Goal: Task Accomplishment & Management: Complete application form

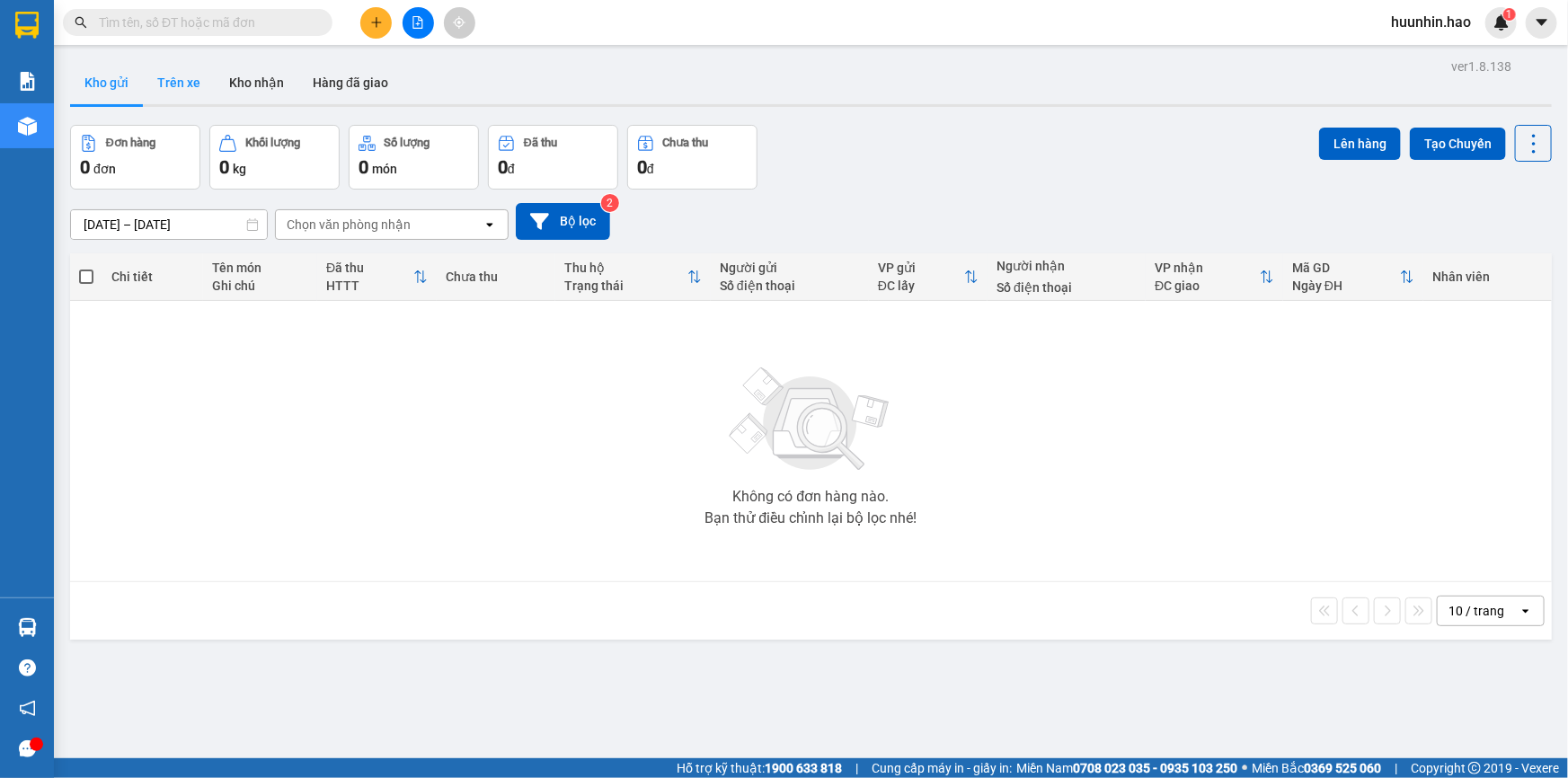
click at [199, 90] on button "Trên xe" at bounding box center [179, 82] width 72 height 43
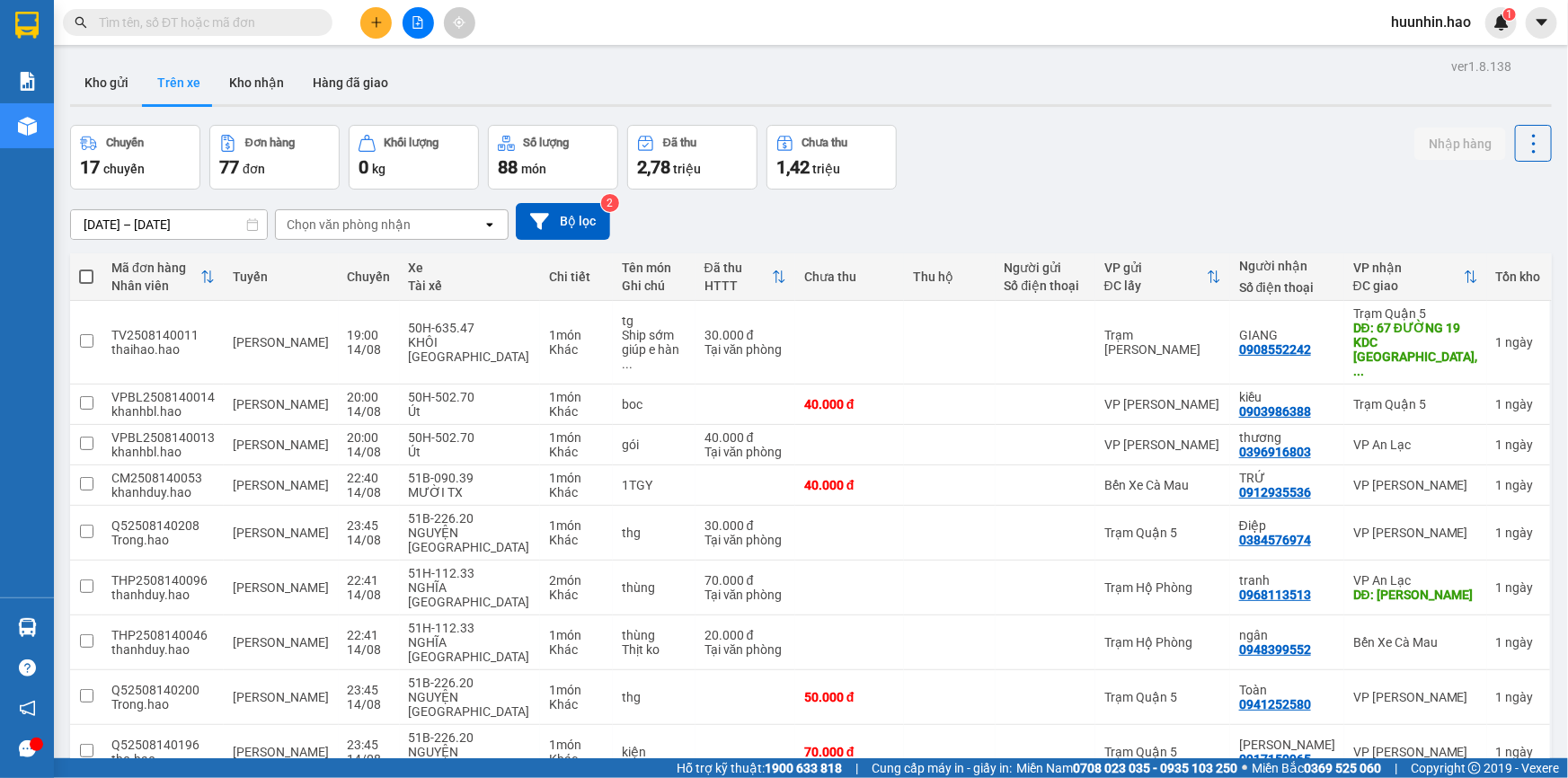
click at [333, 222] on div "Chọn văn phòng nhận" at bounding box center [349, 225] width 124 height 18
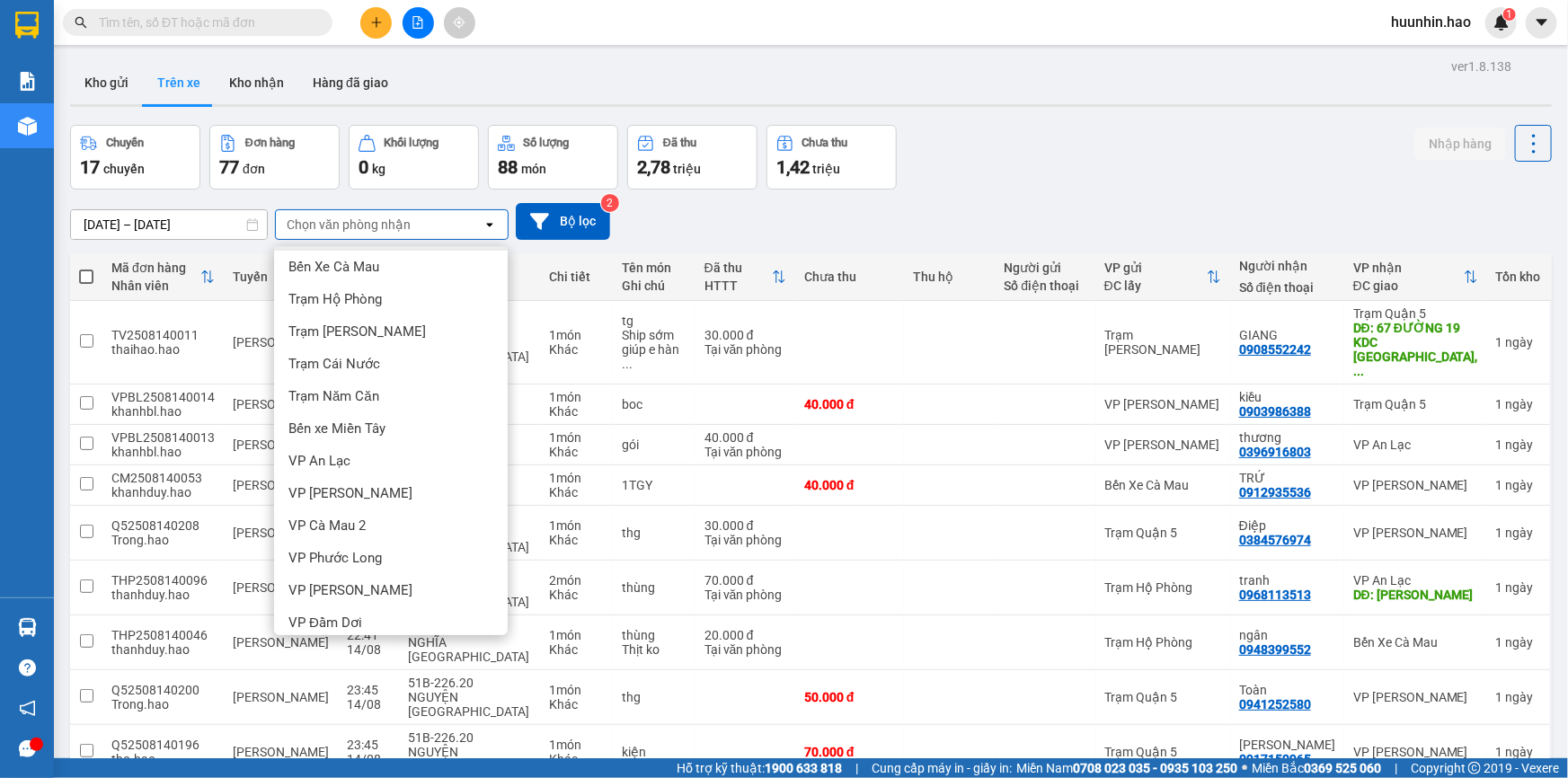
scroll to position [45, 0]
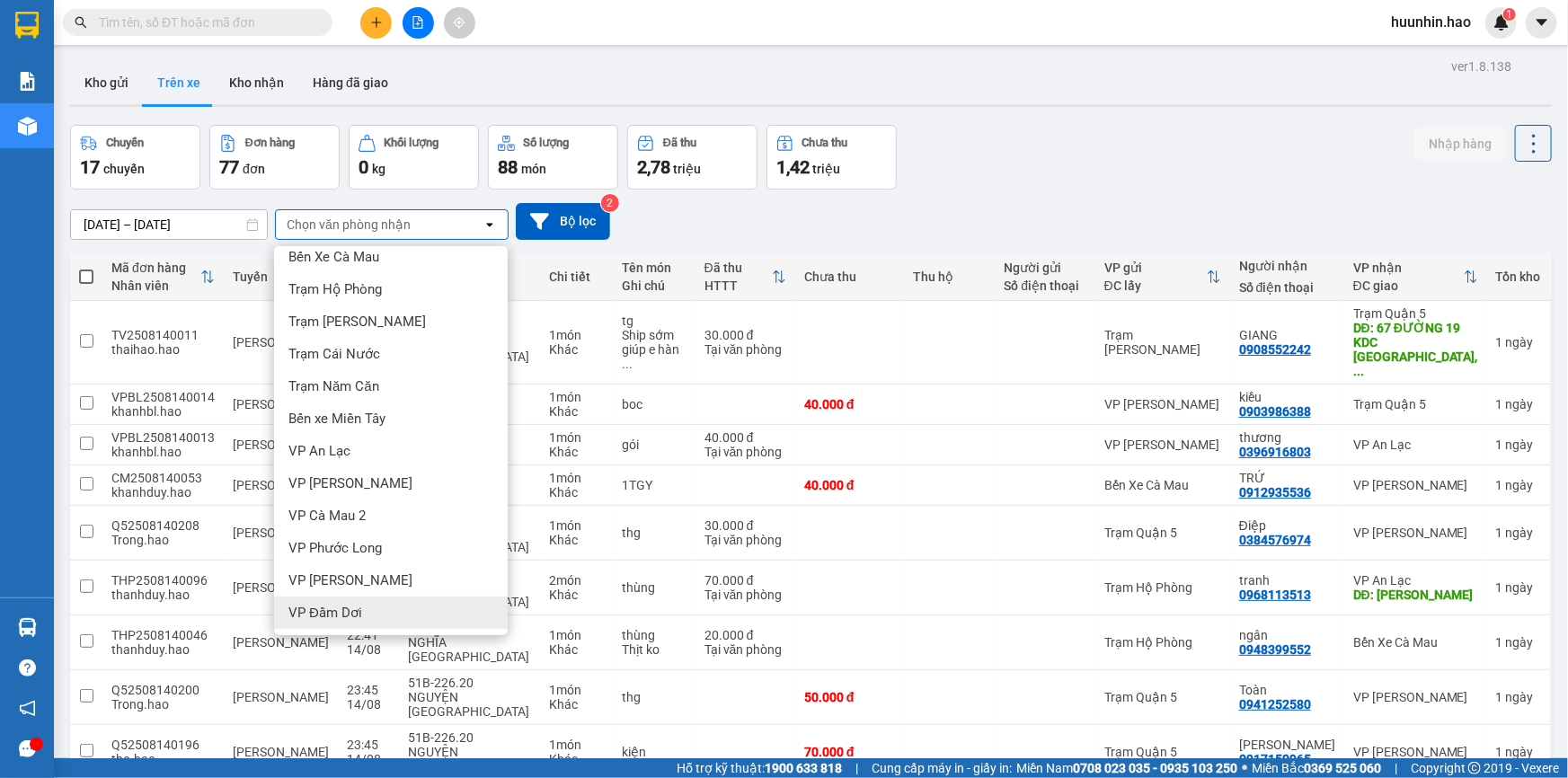
click at [360, 615] on div "VP Đầm Dơi" at bounding box center [391, 613] width 234 height 32
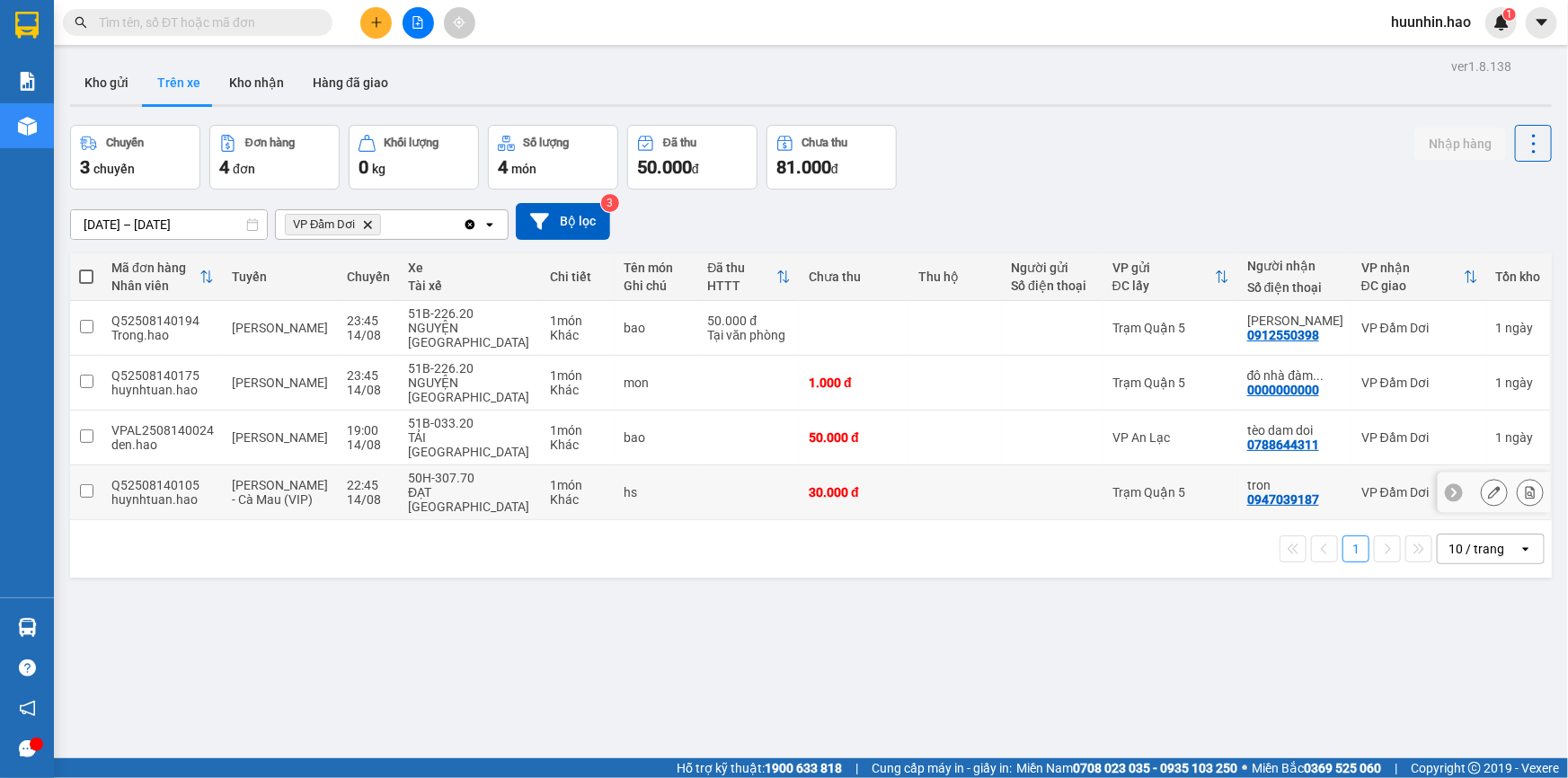
click at [1284, 493] on div "0947039187" at bounding box center [1283, 500] width 72 height 14
click at [1207, 376] on div "Trạm Quận 5" at bounding box center [1170, 383] width 117 height 14
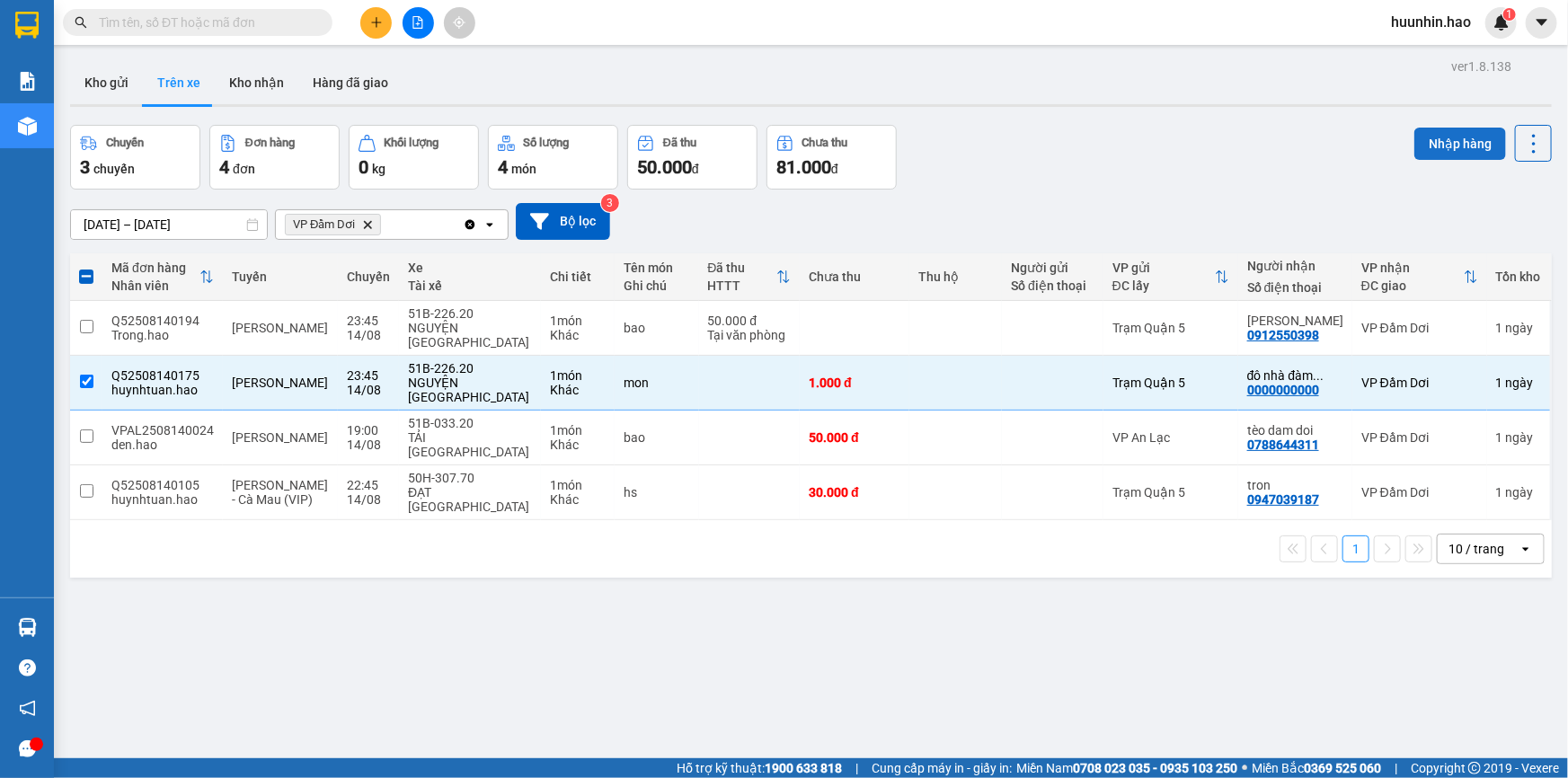
click at [1432, 147] on button "Nhập hàng" at bounding box center [1460, 144] width 92 height 32
checkbox input "false"
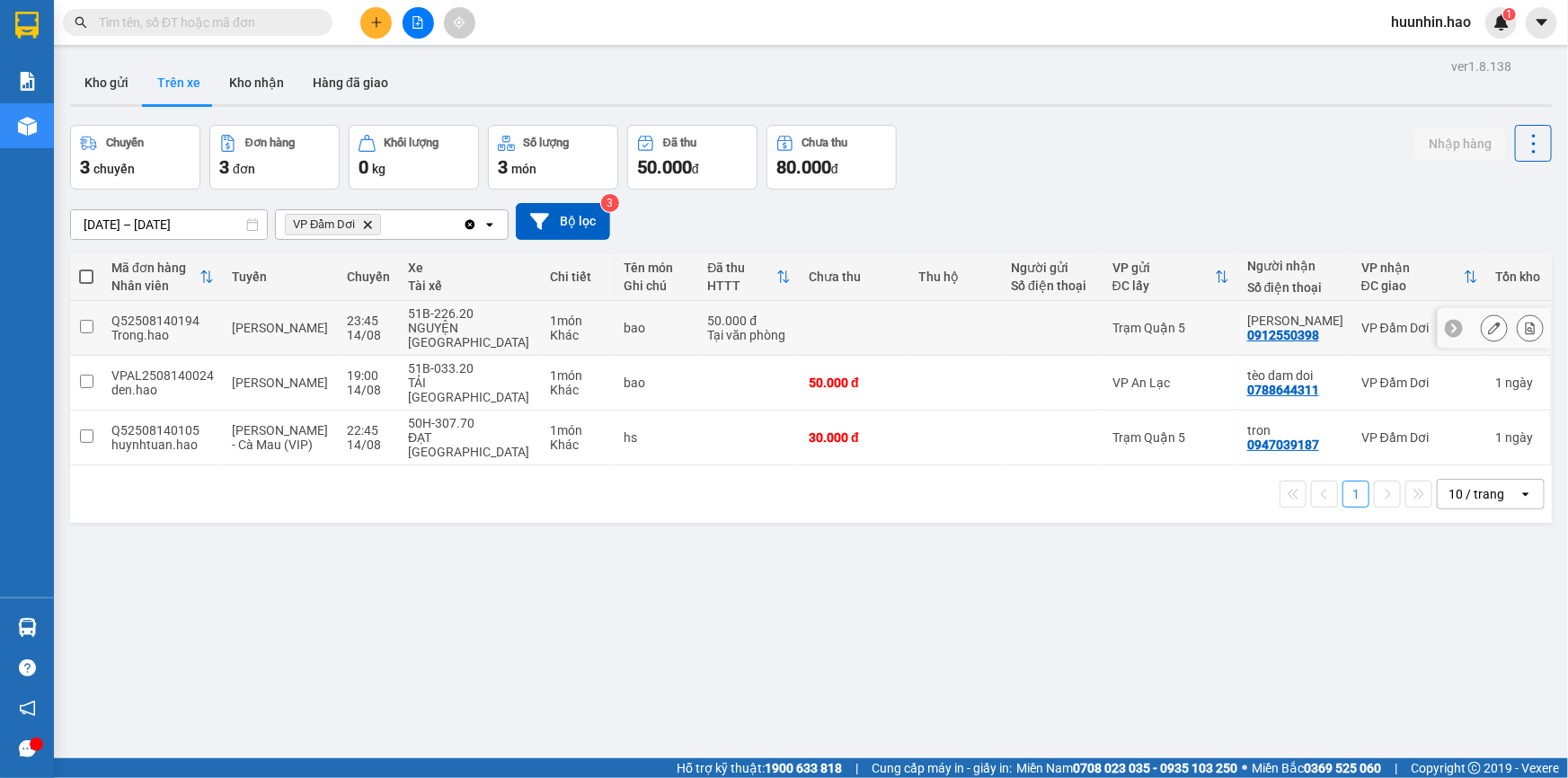
click at [1229, 326] on div "Trạm Quận 5" at bounding box center [1170, 328] width 117 height 14
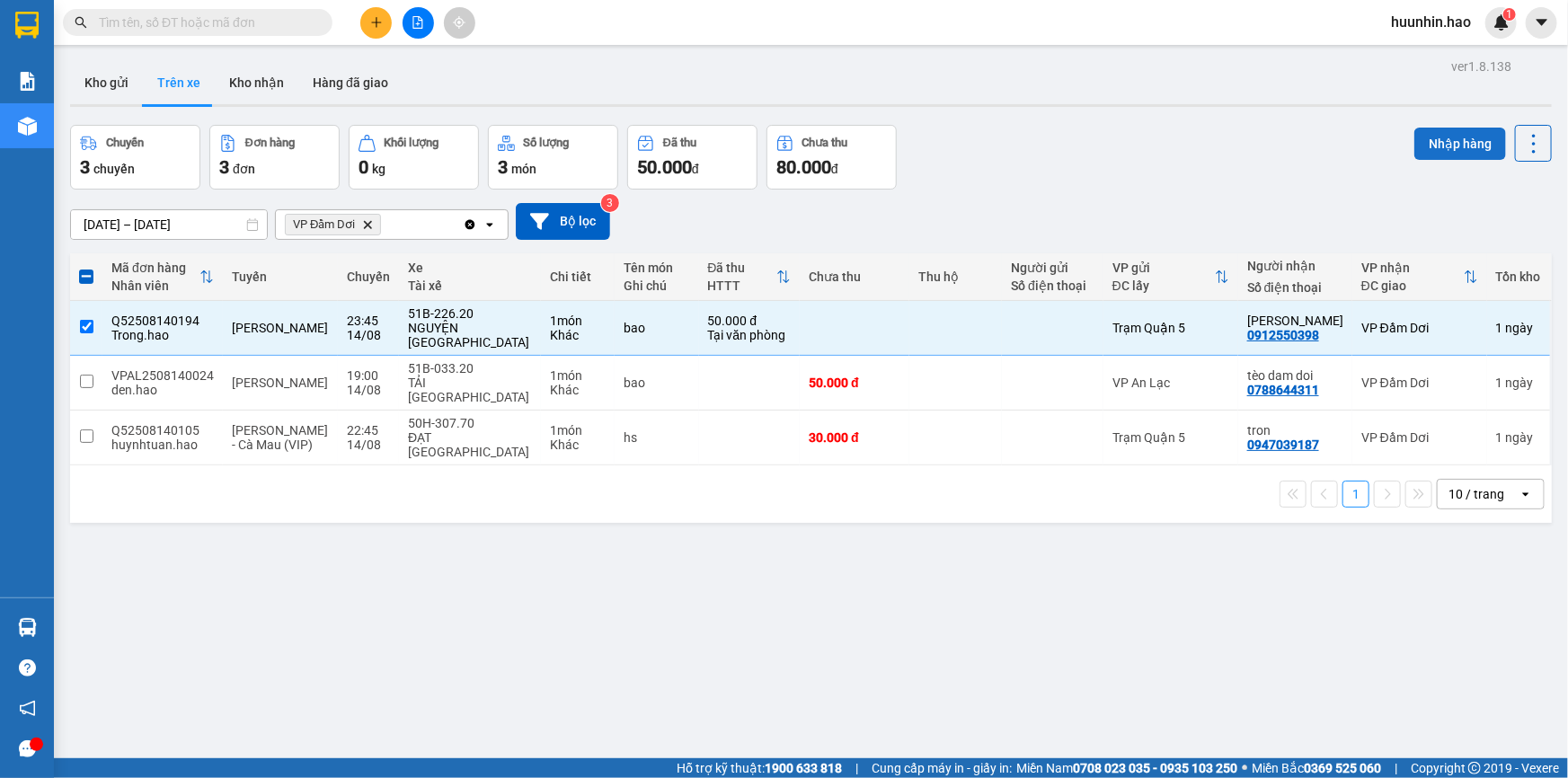
click at [1431, 148] on button "Nhập hàng" at bounding box center [1460, 144] width 92 height 32
checkbox input "false"
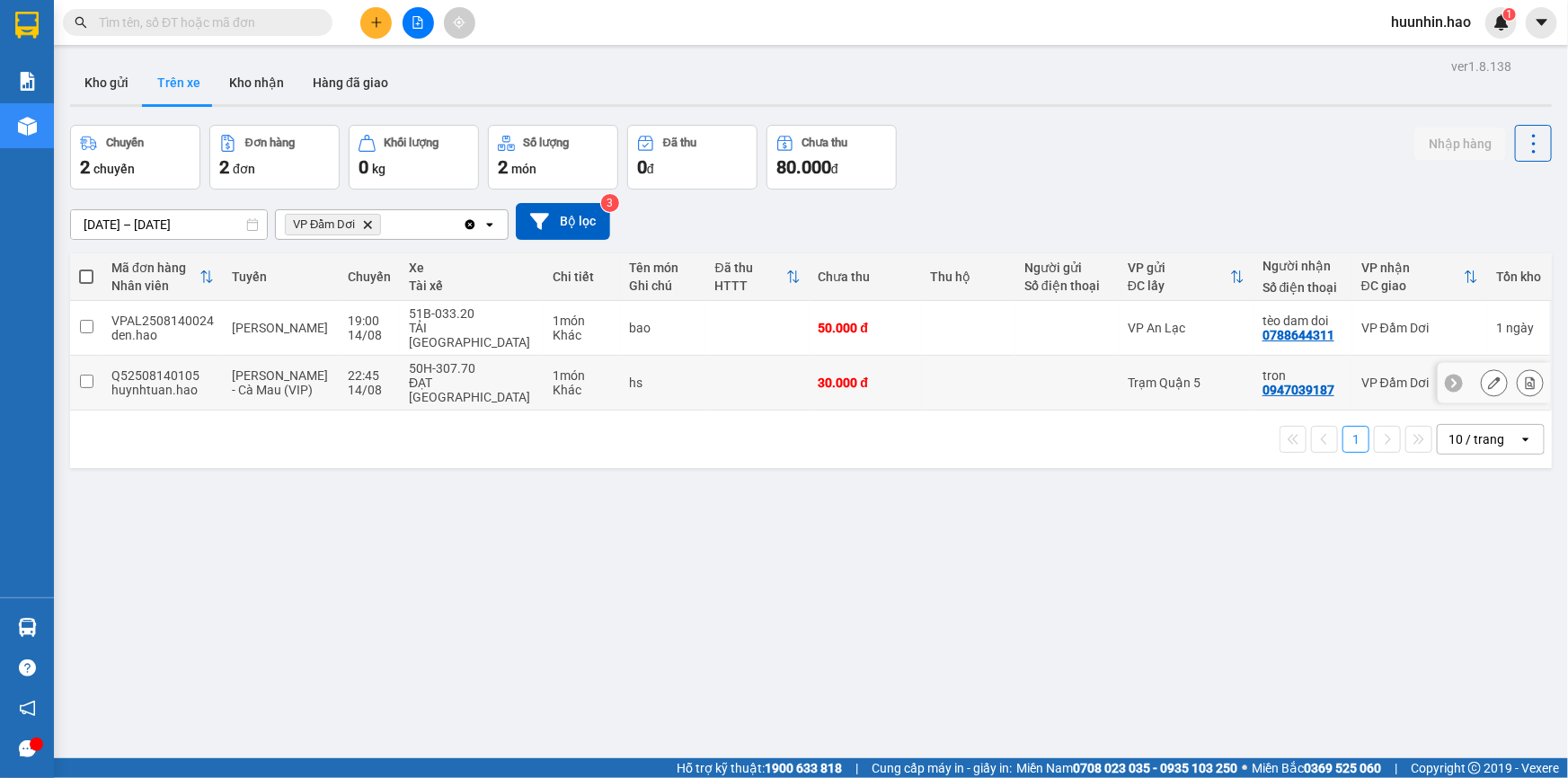
drag, startPoint x: 1254, startPoint y: 366, endPoint x: 1306, endPoint y: 312, distance: 75.0
click at [1262, 369] on div "tron" at bounding box center [1302, 376] width 81 height 14
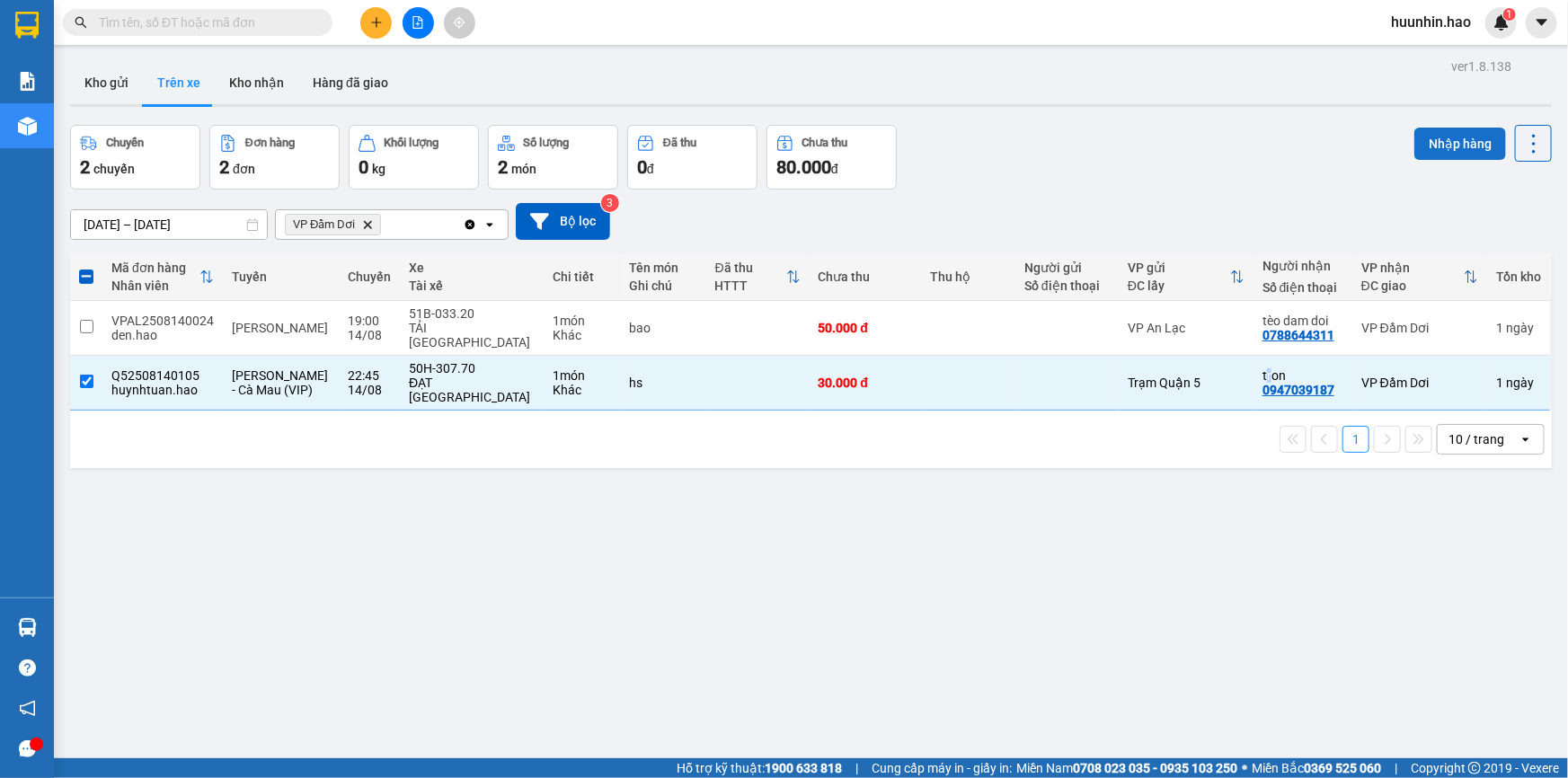
click at [1450, 151] on button "Nhập hàng" at bounding box center [1460, 144] width 92 height 32
checkbox input "false"
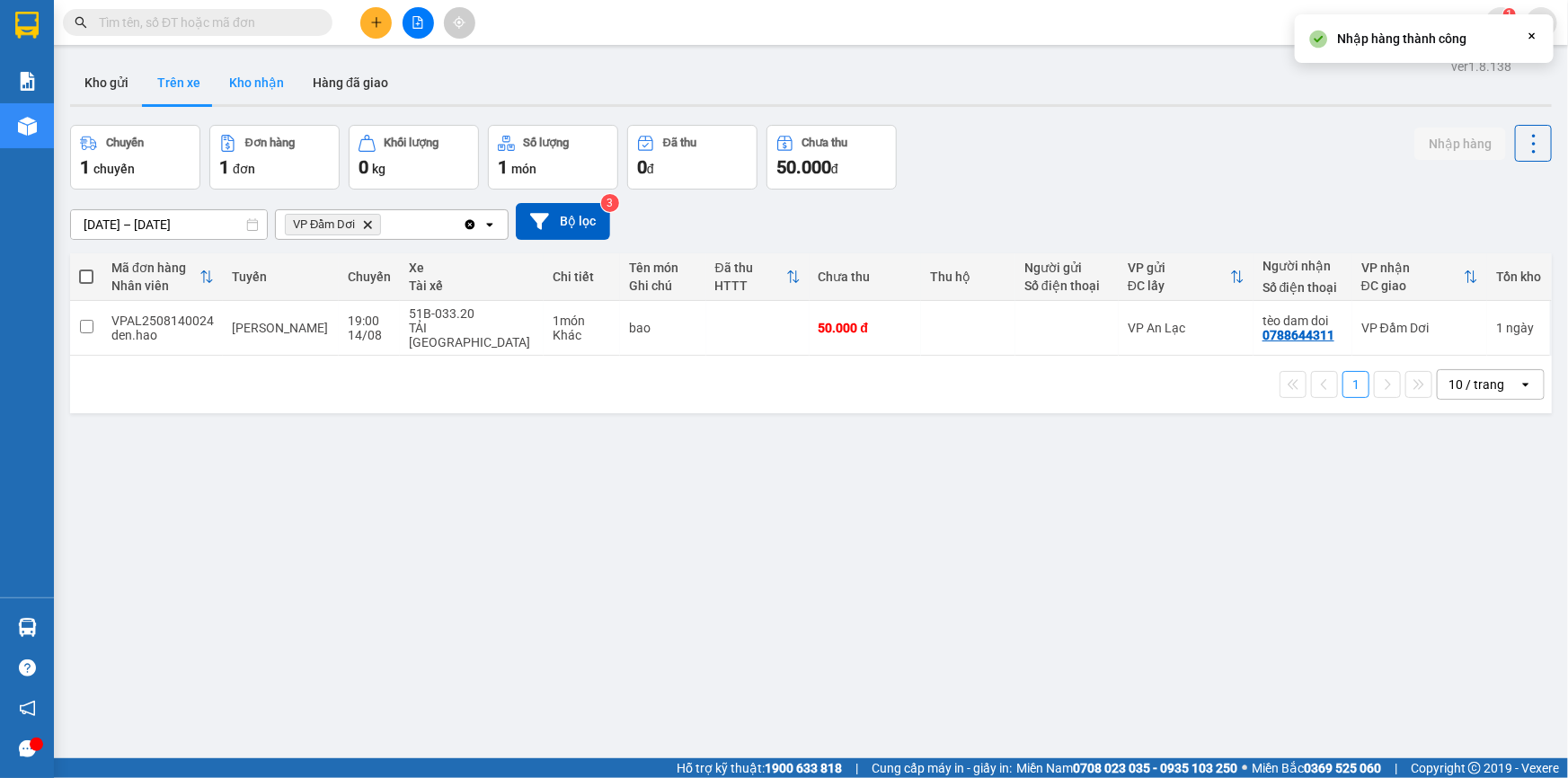
click at [239, 77] on button "Kho nhận" at bounding box center [257, 82] width 84 height 43
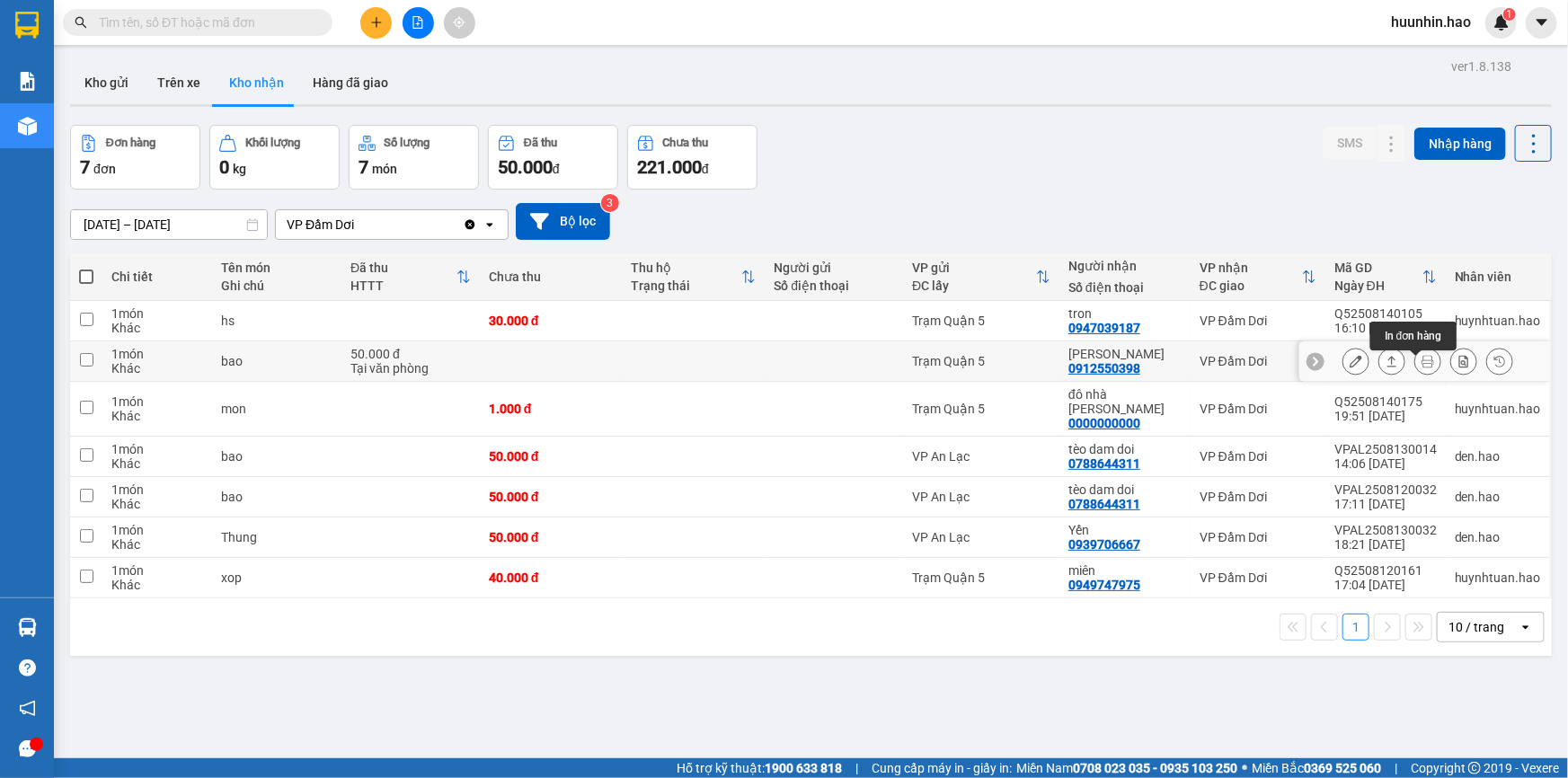
click at [1379, 368] on button at bounding box center [1391, 361] width 25 height 31
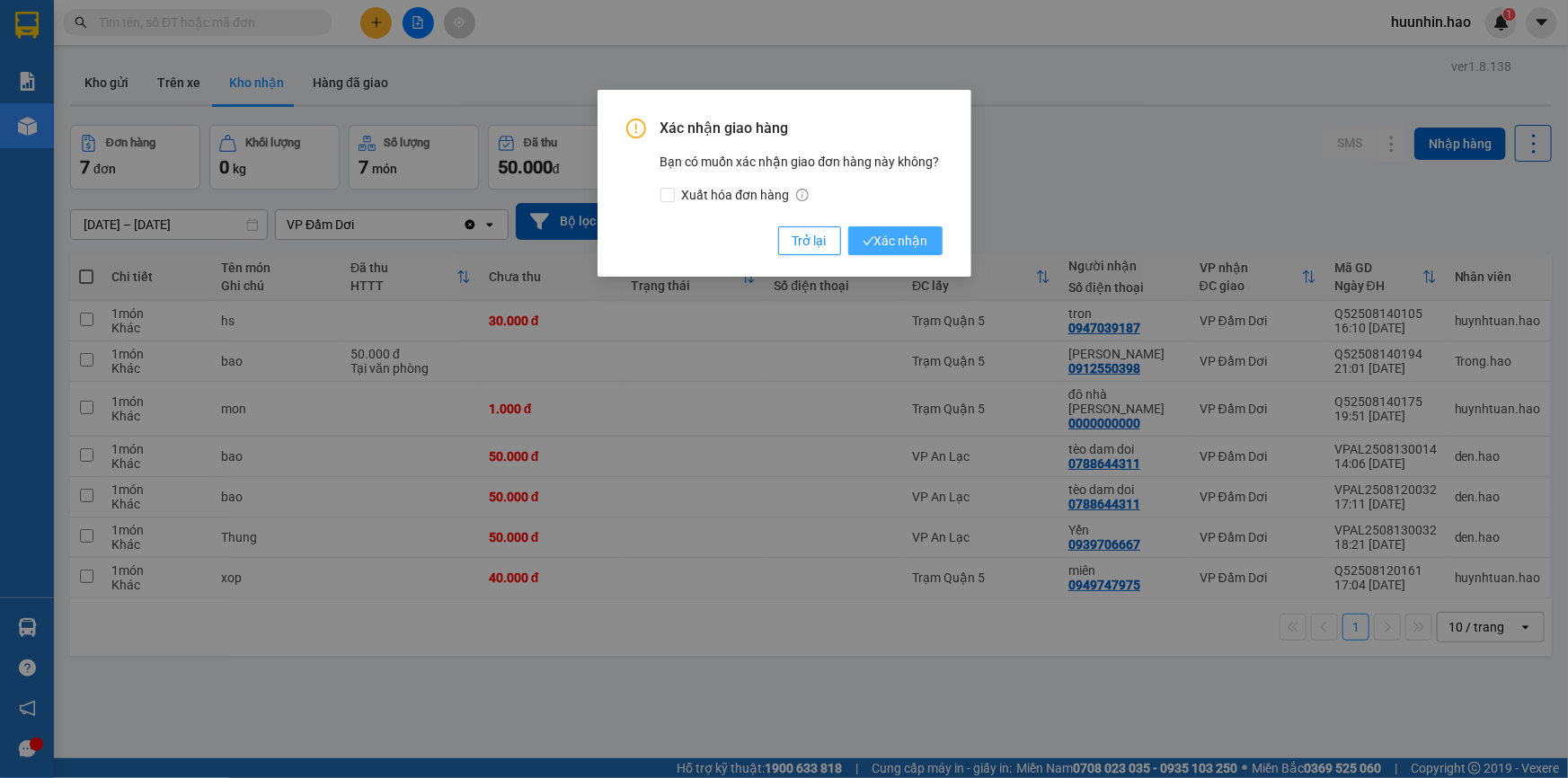
click at [893, 244] on span "Xác nhận" at bounding box center [895, 241] width 66 height 20
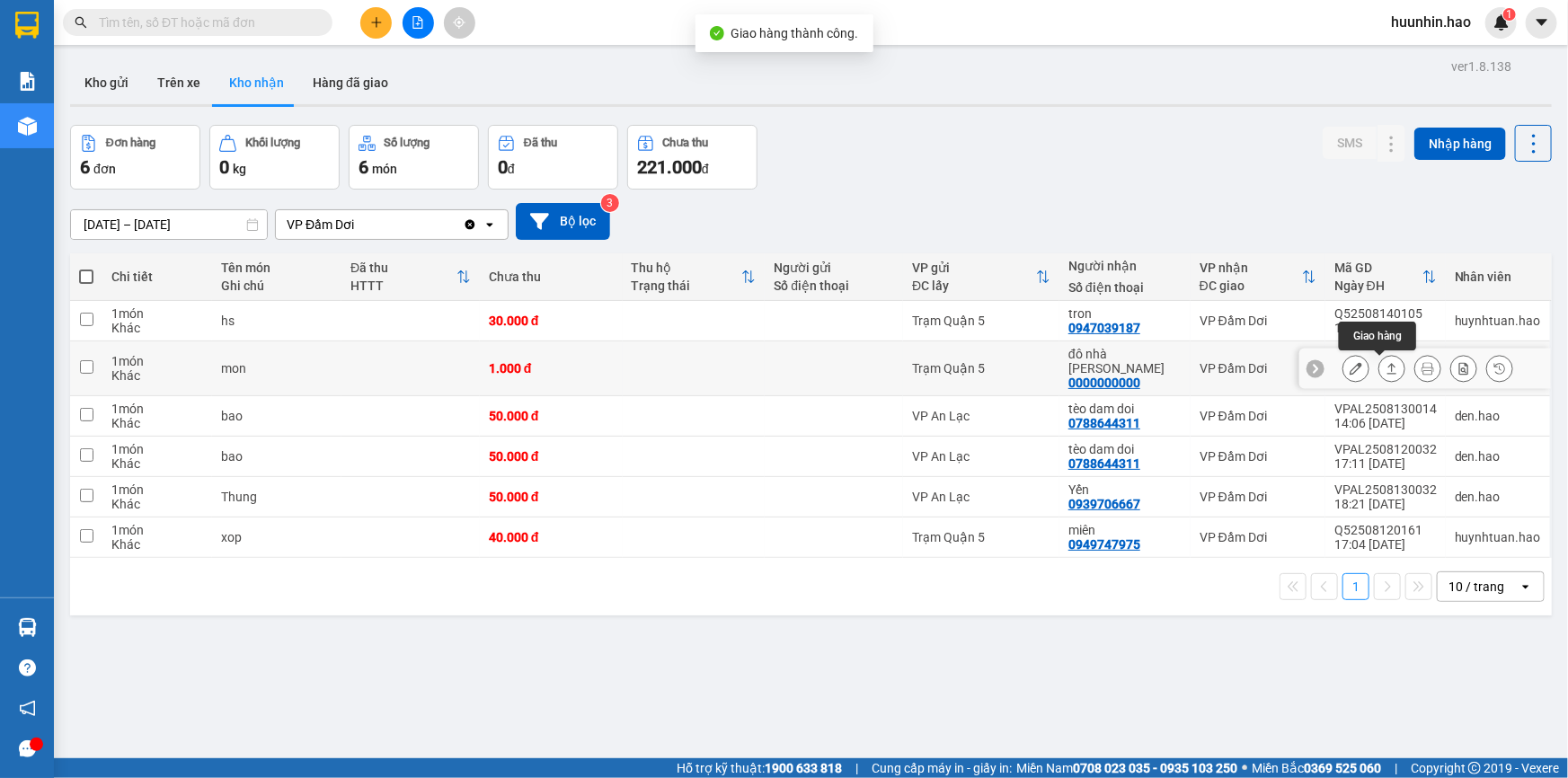
click at [1386, 376] on button at bounding box center [1391, 368] width 25 height 31
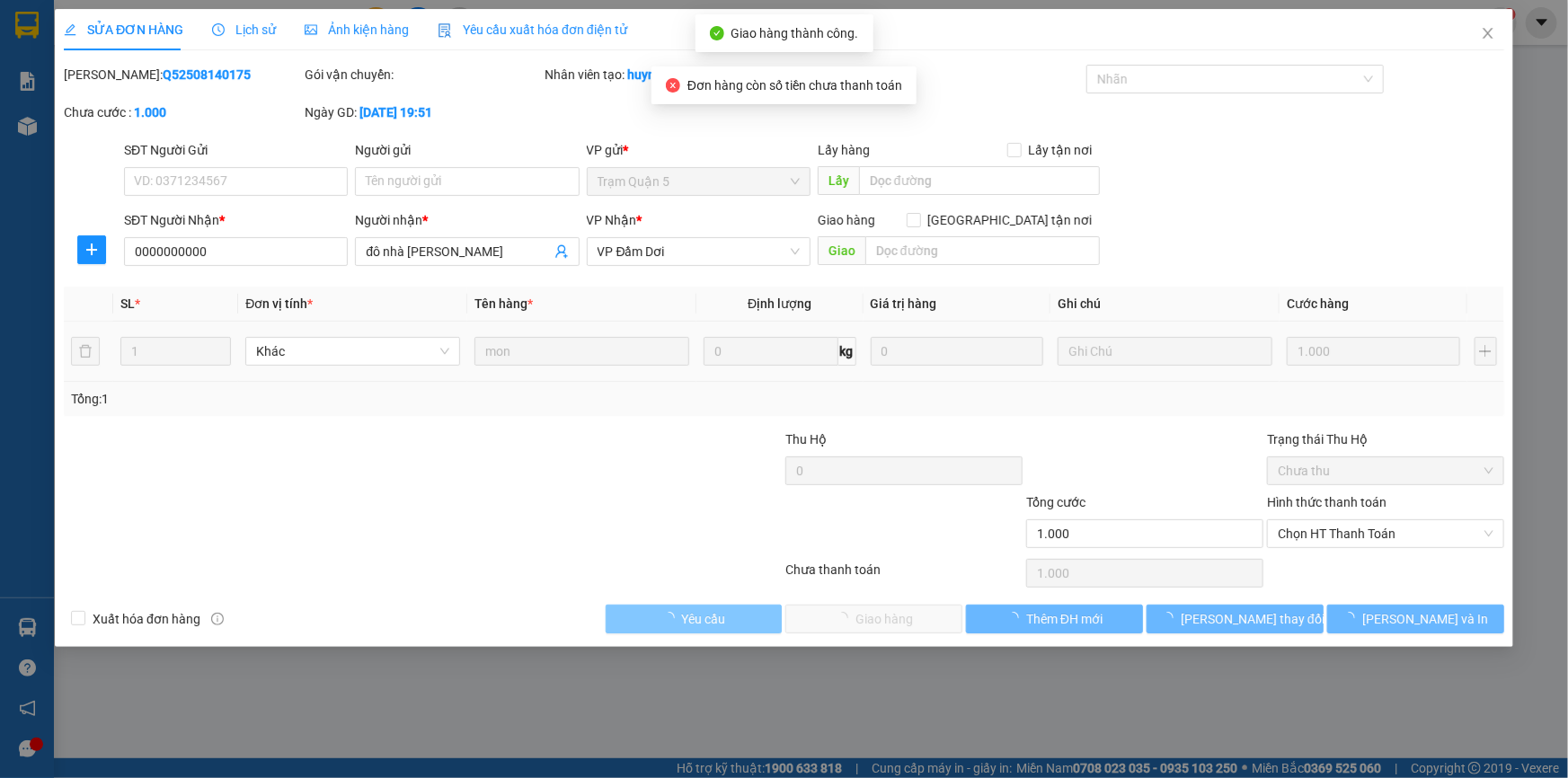
type input "0000000000"
type input "đô nhà đàm doi"
type input "1.000"
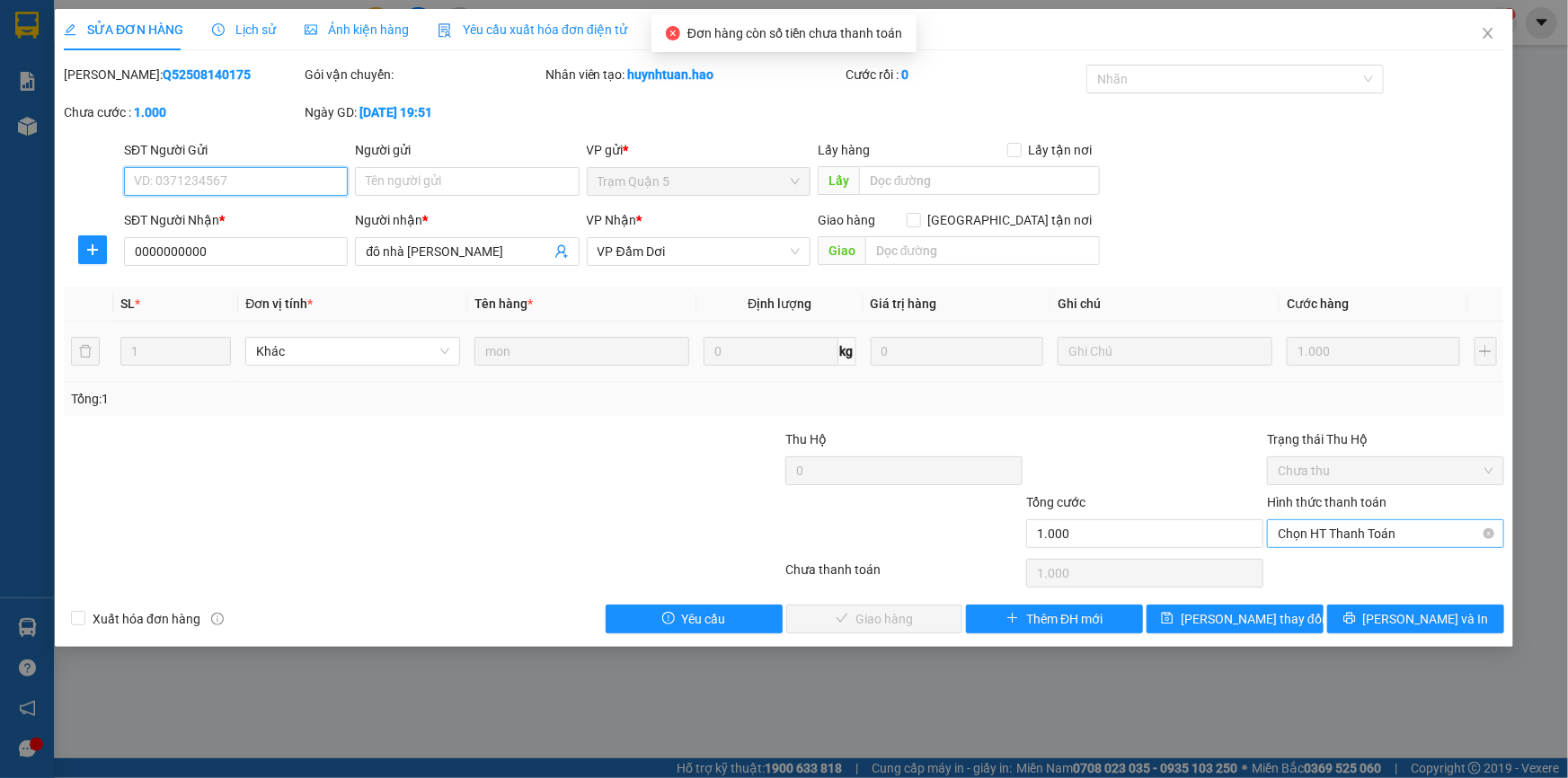
click at [1350, 532] on span "Chọn HT Thanh Toán" at bounding box center [1385, 533] width 216 height 27
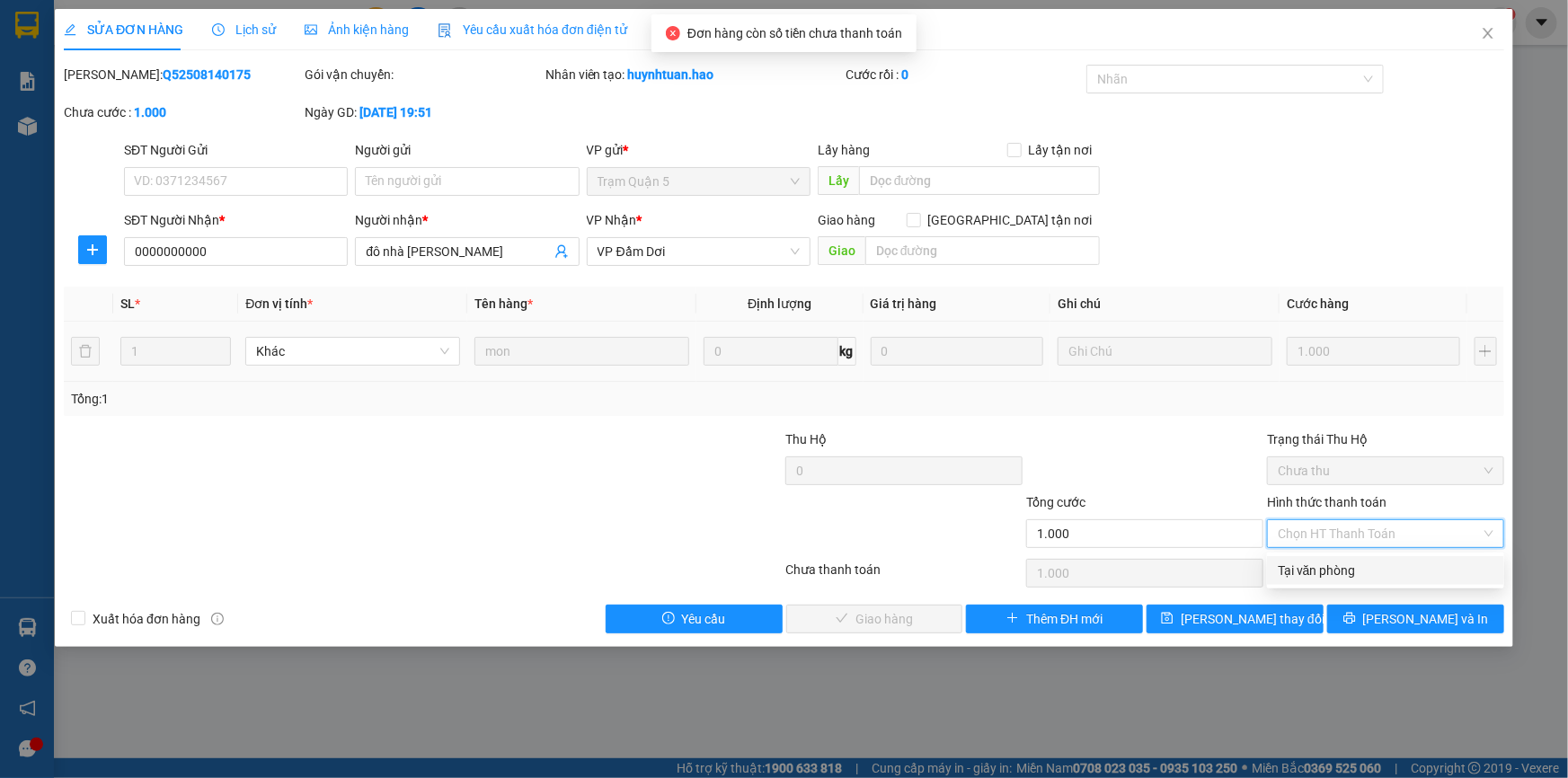
click at [1335, 573] on div "Tại văn phòng" at bounding box center [1385, 571] width 216 height 20
type input "0"
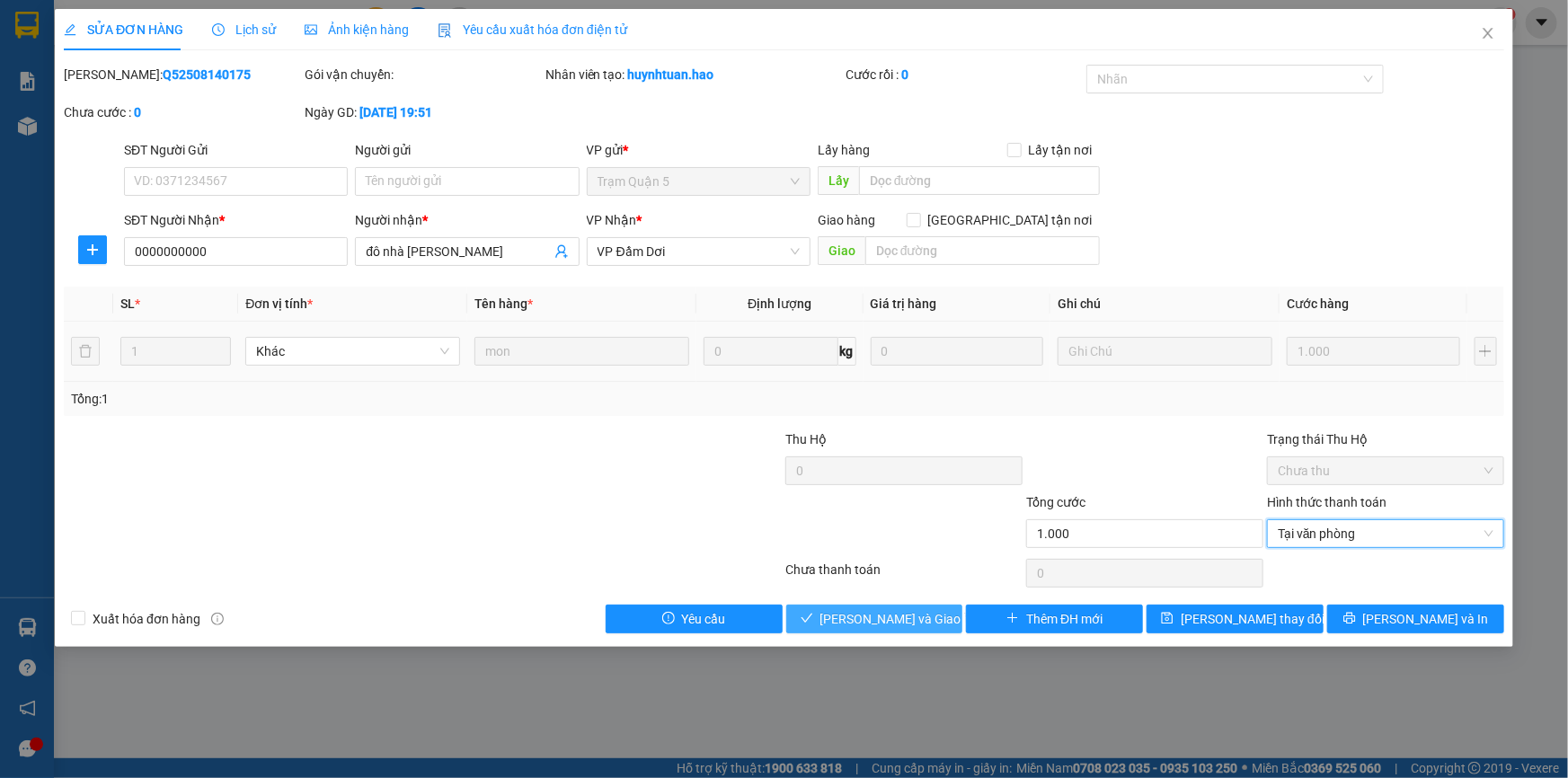
click at [917, 611] on div "Total Paid Fee 0 Total UnPaid Fee 1.000 Cash Collection Total Fee Mã ĐH: Q52508…" at bounding box center [784, 349] width 1440 height 569
click at [916, 613] on span "Lưu và Giao hàng" at bounding box center [906, 619] width 173 height 20
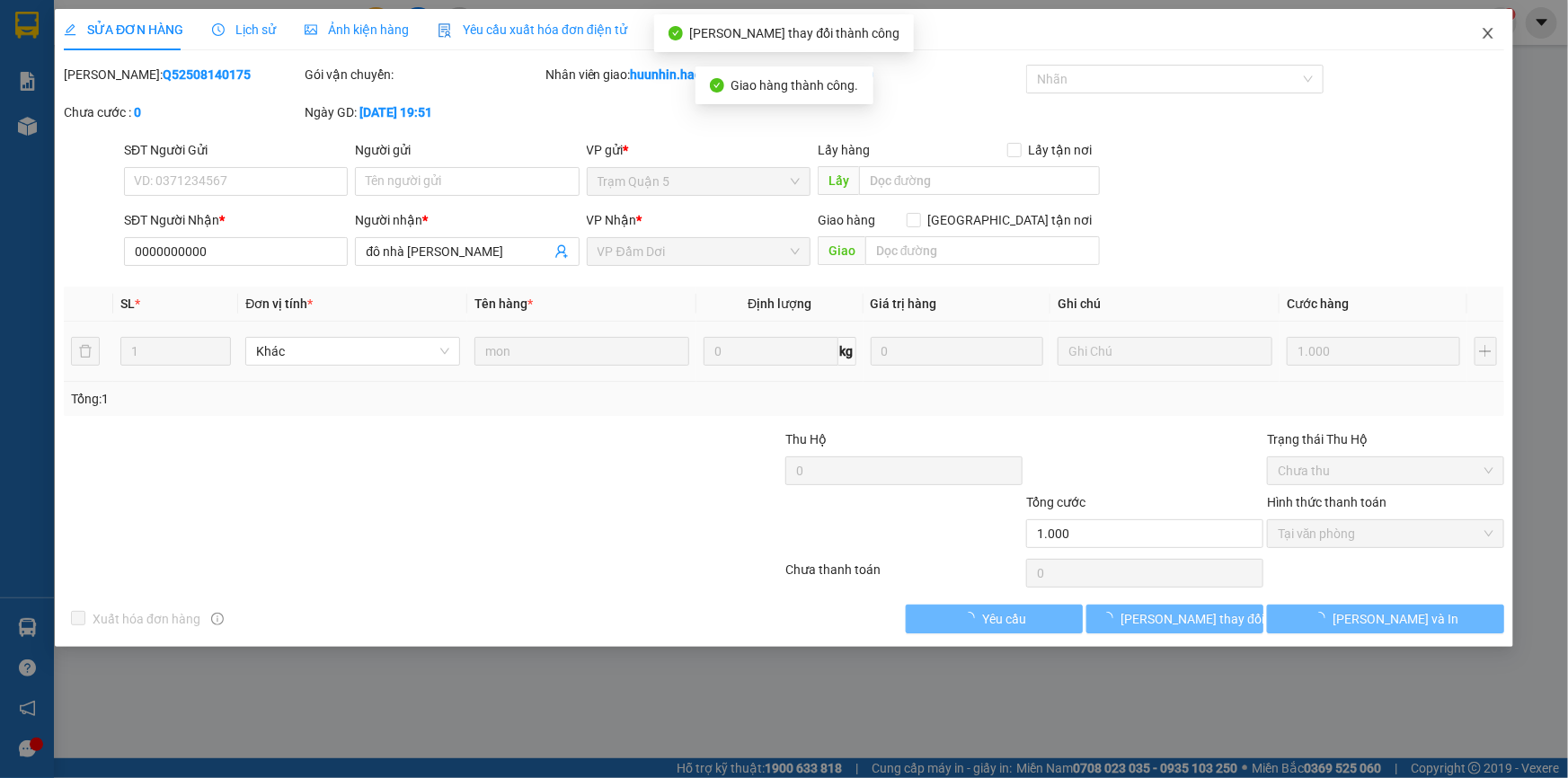
click at [1487, 37] on icon "close" at bounding box center [1487, 33] width 14 height 14
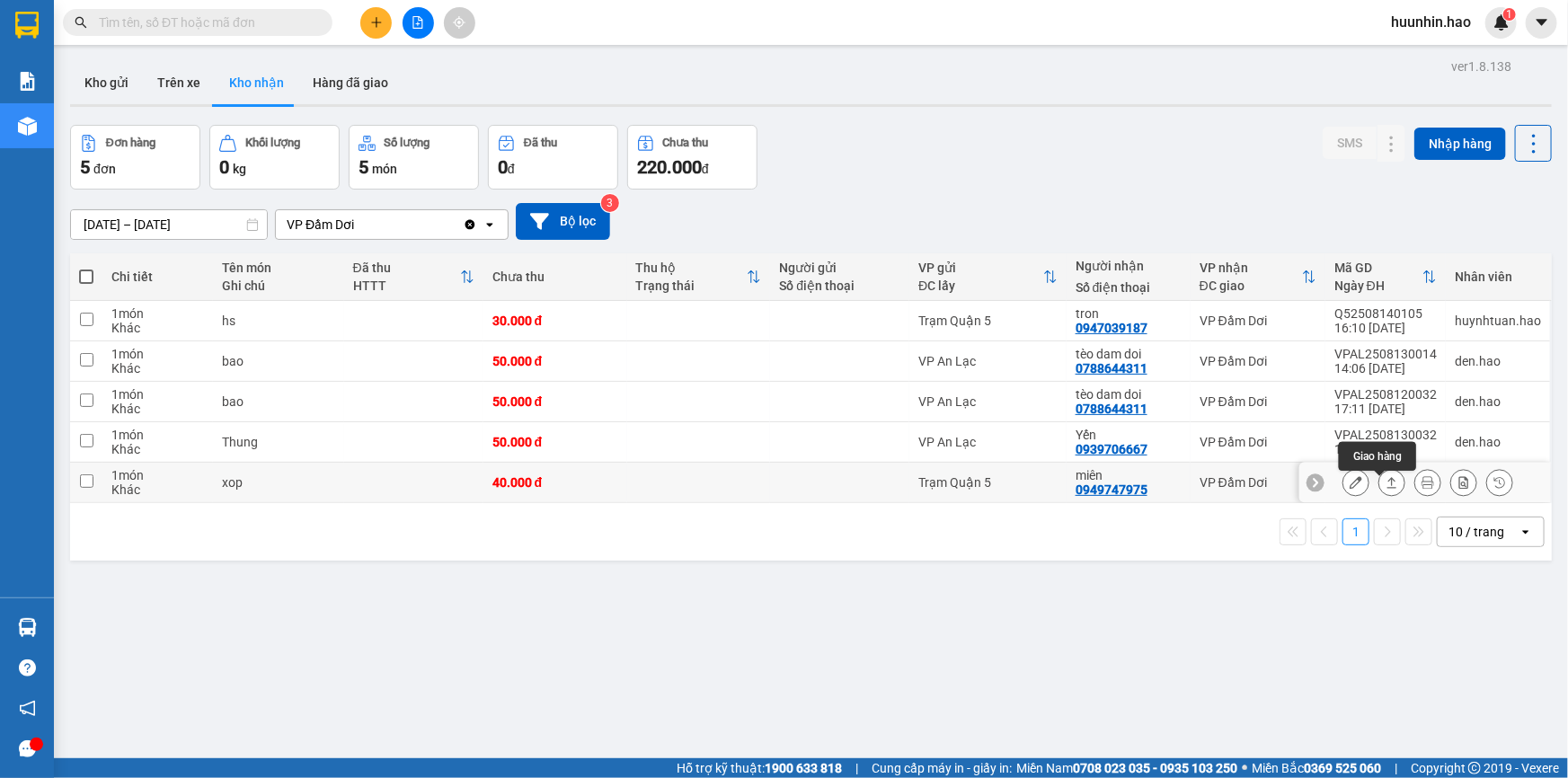
click at [1385, 489] on icon at bounding box center [1391, 482] width 13 height 13
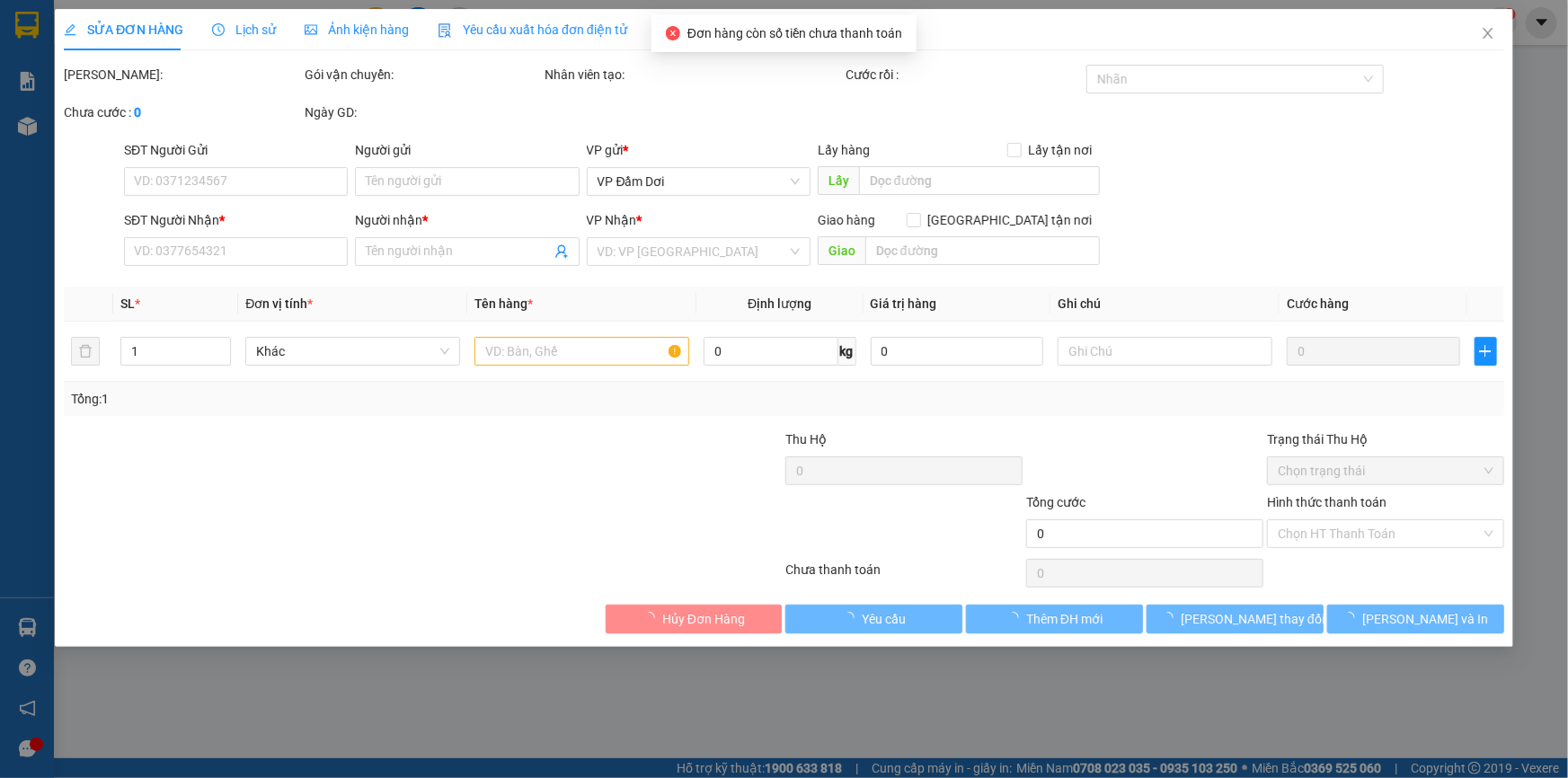
type input "0949747975"
type input "miên"
type input "40.000"
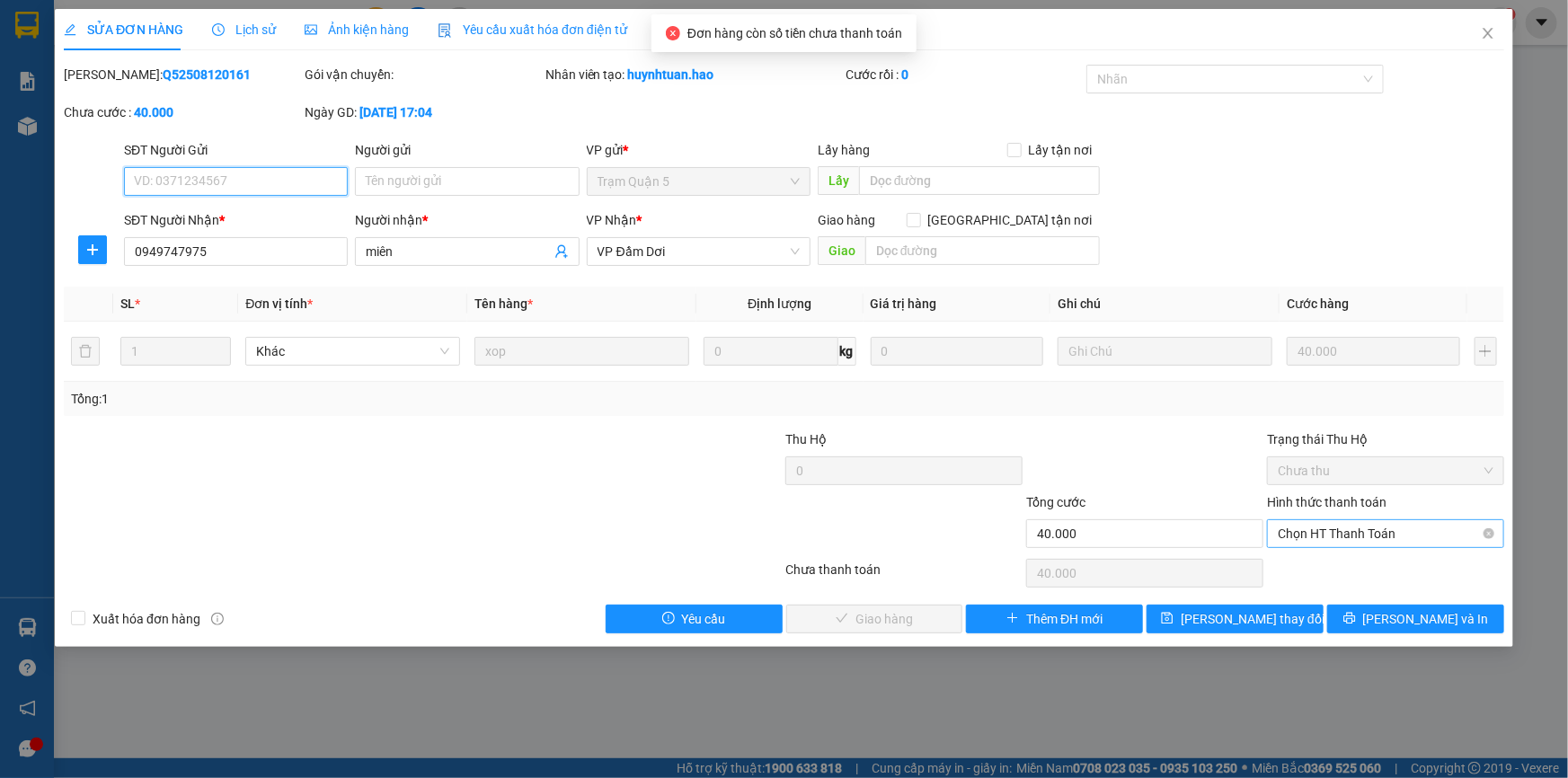
click at [1369, 538] on span "Chọn HT Thanh Toán" at bounding box center [1385, 533] width 216 height 27
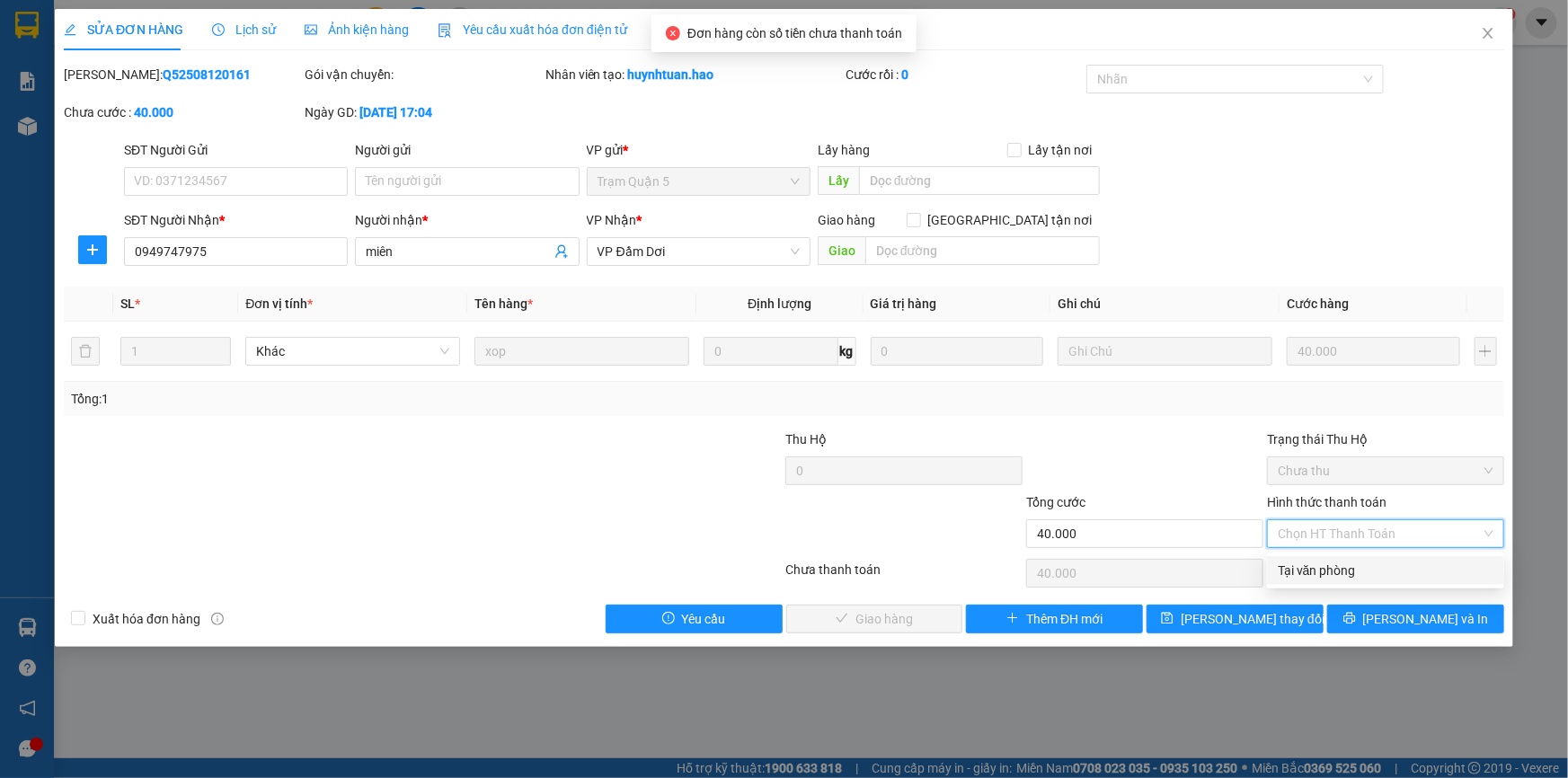
click at [1358, 575] on div "Tại văn phòng" at bounding box center [1385, 571] width 216 height 20
type input "0"
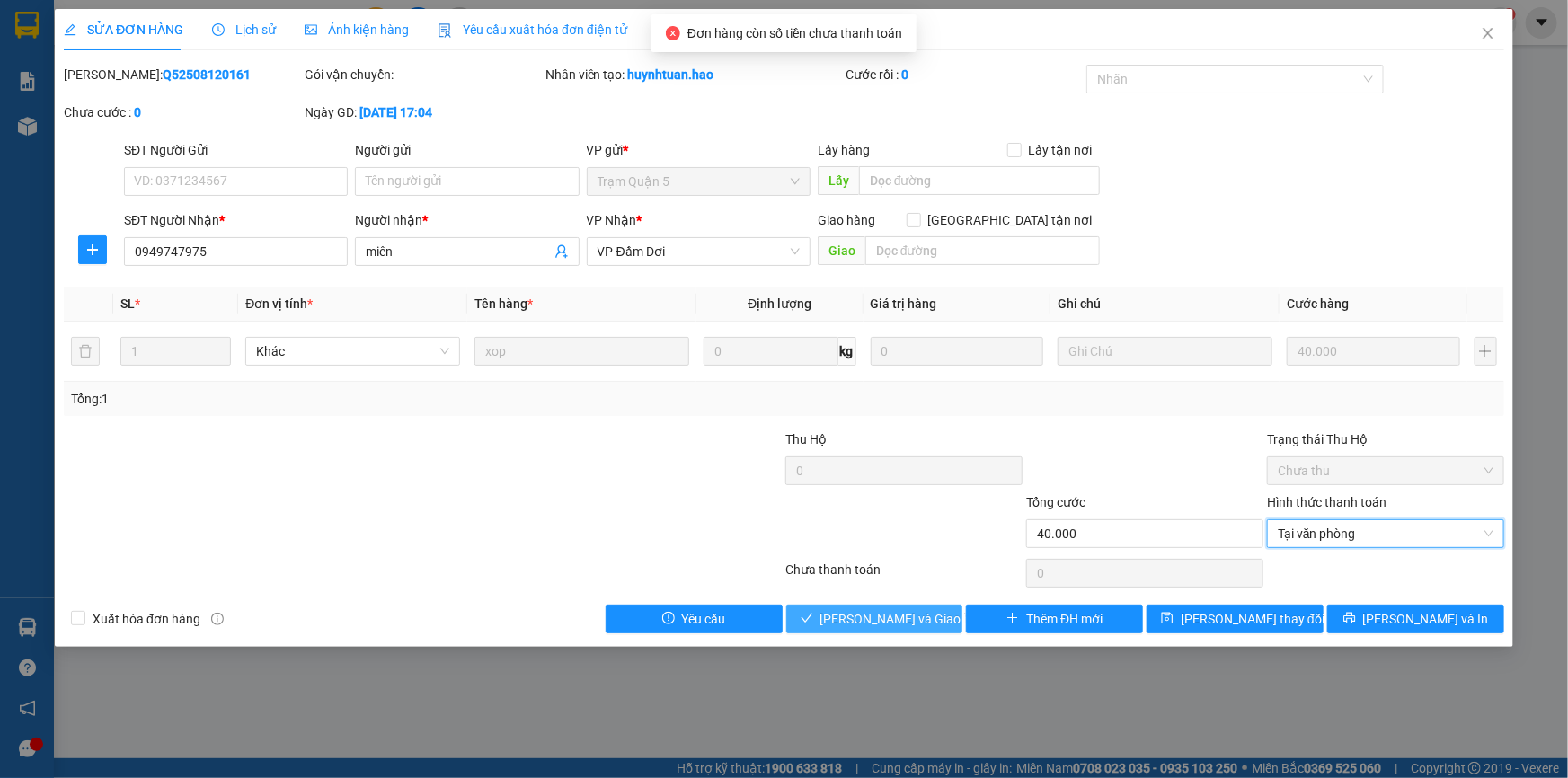
click at [930, 618] on span "Lưu và Giao hàng" at bounding box center [906, 619] width 173 height 20
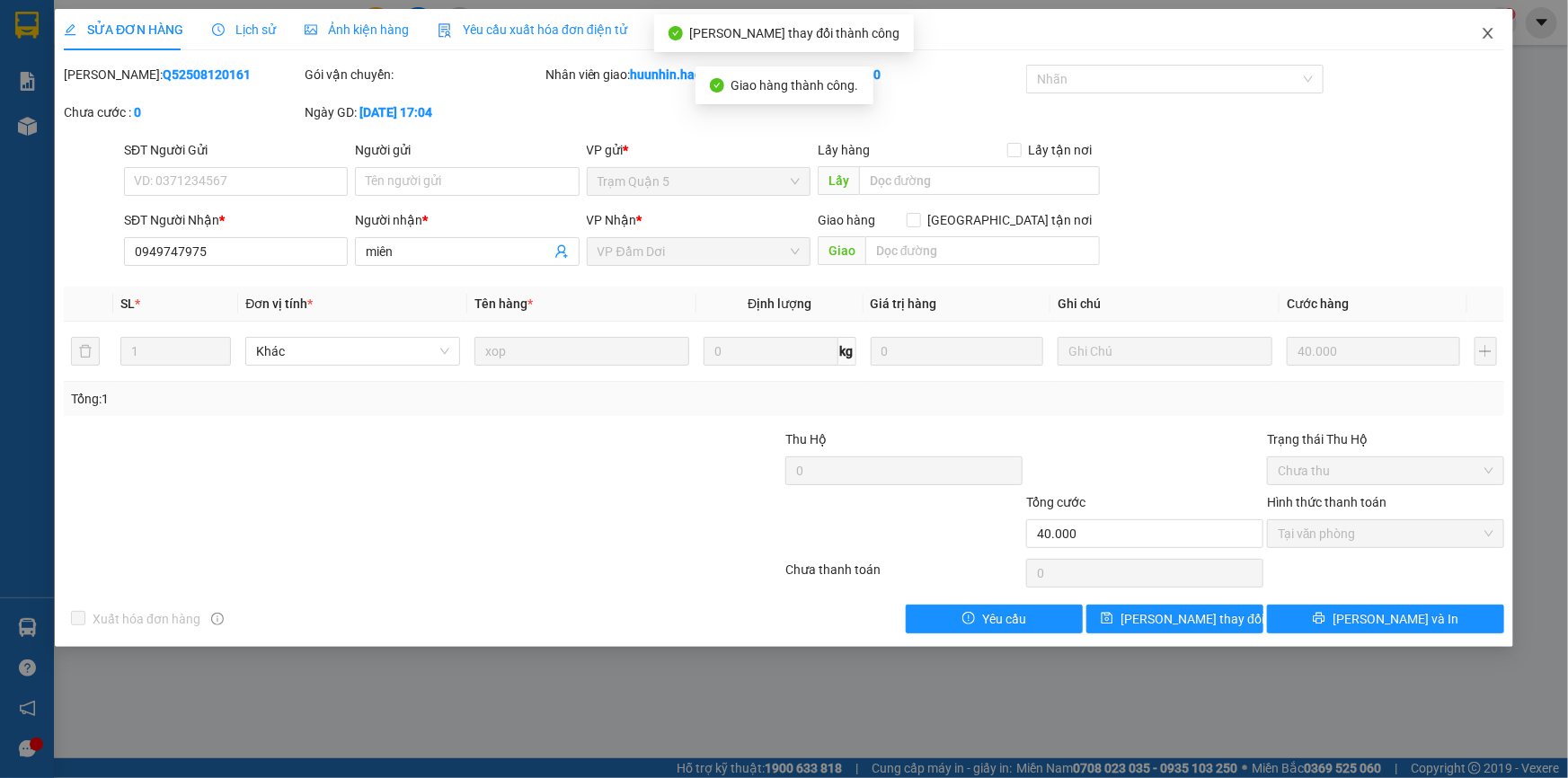
click at [1484, 40] on icon "close" at bounding box center [1487, 33] width 14 height 14
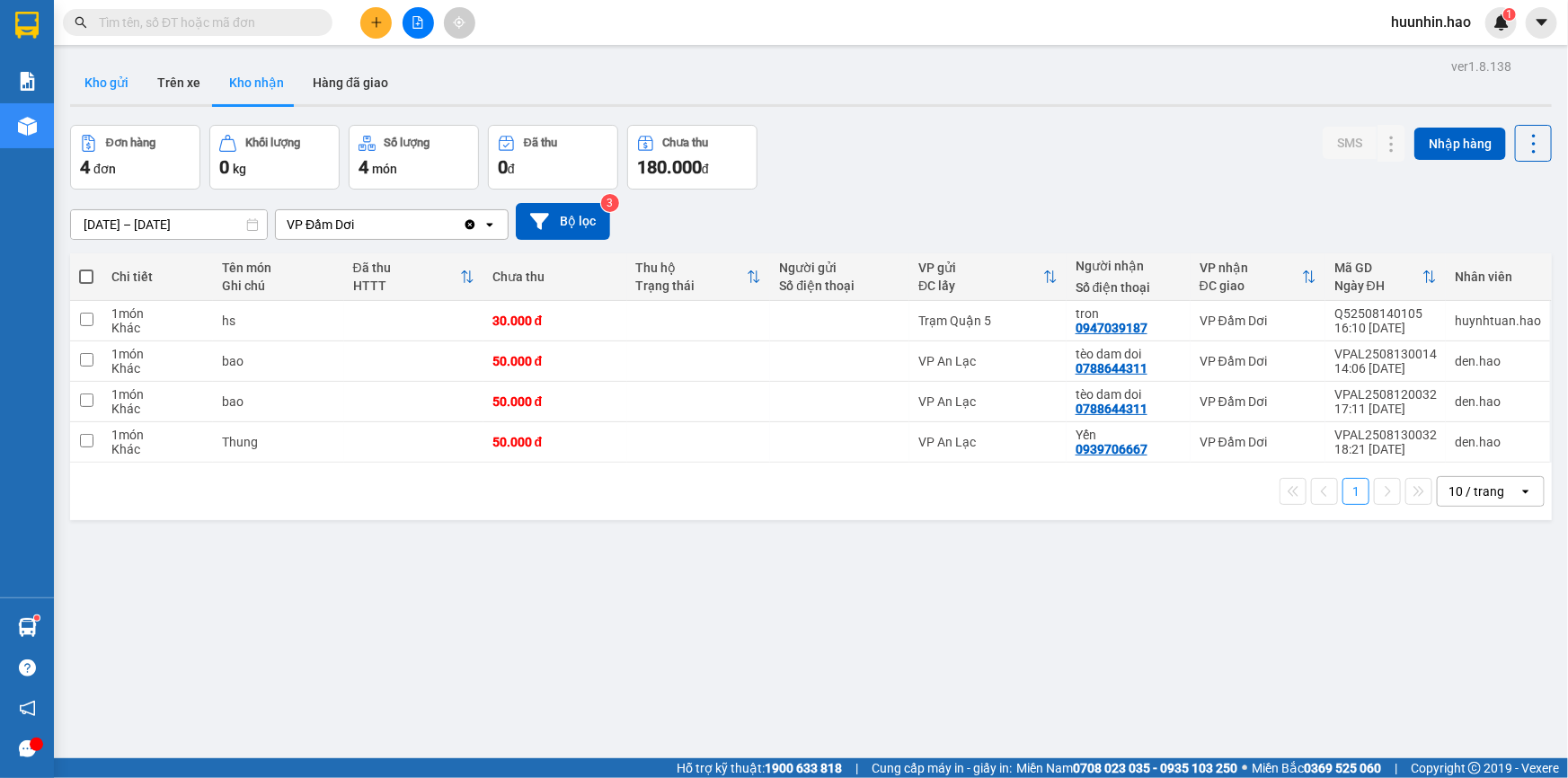
click at [94, 79] on button "Kho gửi" at bounding box center [106, 82] width 73 height 43
drag, startPoint x: 94, startPoint y: 79, endPoint x: 124, endPoint y: 79, distance: 30.0
click at [96, 79] on button "Kho gửi" at bounding box center [106, 82] width 73 height 43
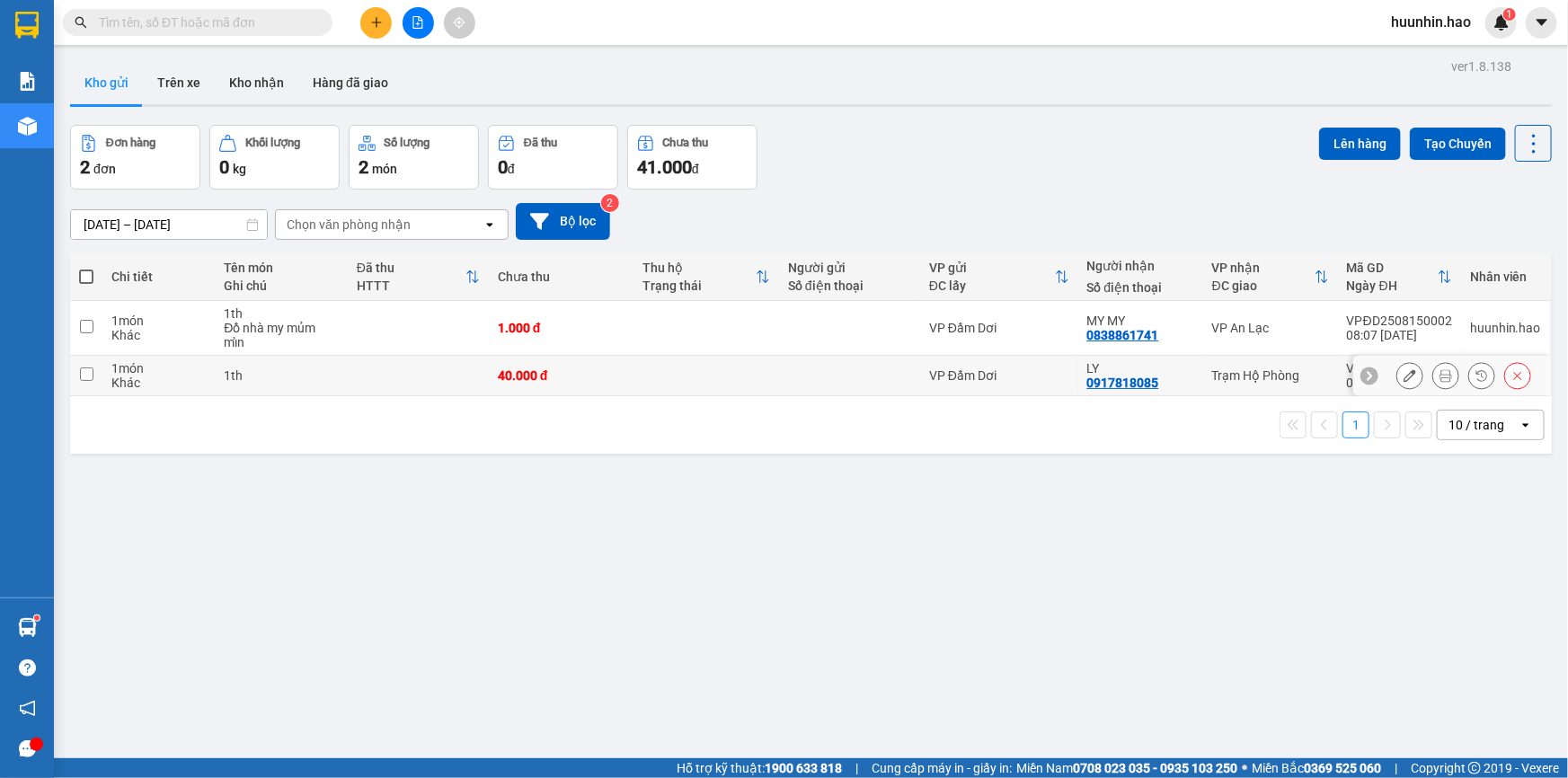
click at [1440, 380] on button at bounding box center [1445, 375] width 25 height 31
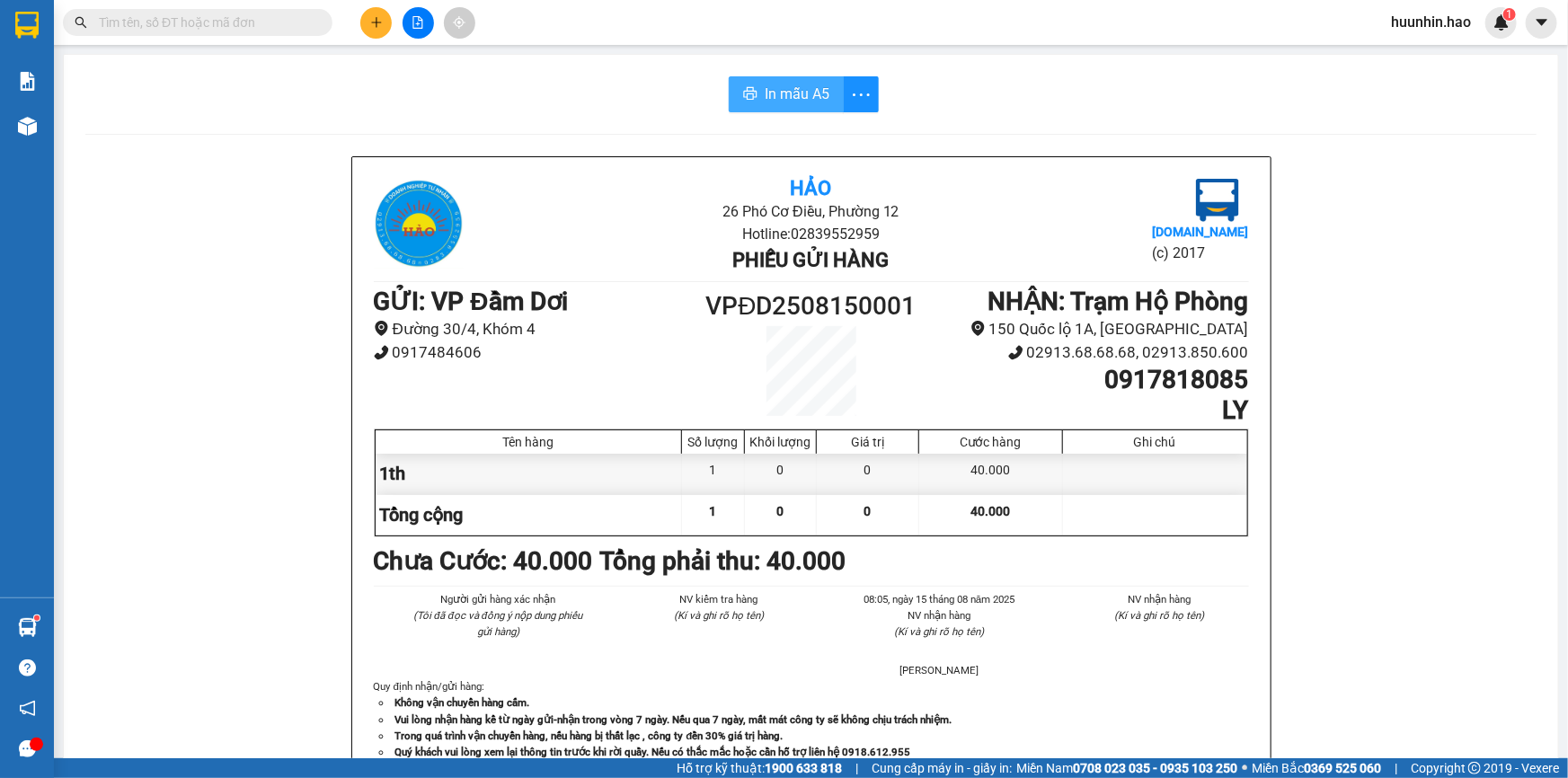
click at [778, 98] on span "In mẫu A5" at bounding box center [796, 94] width 65 height 22
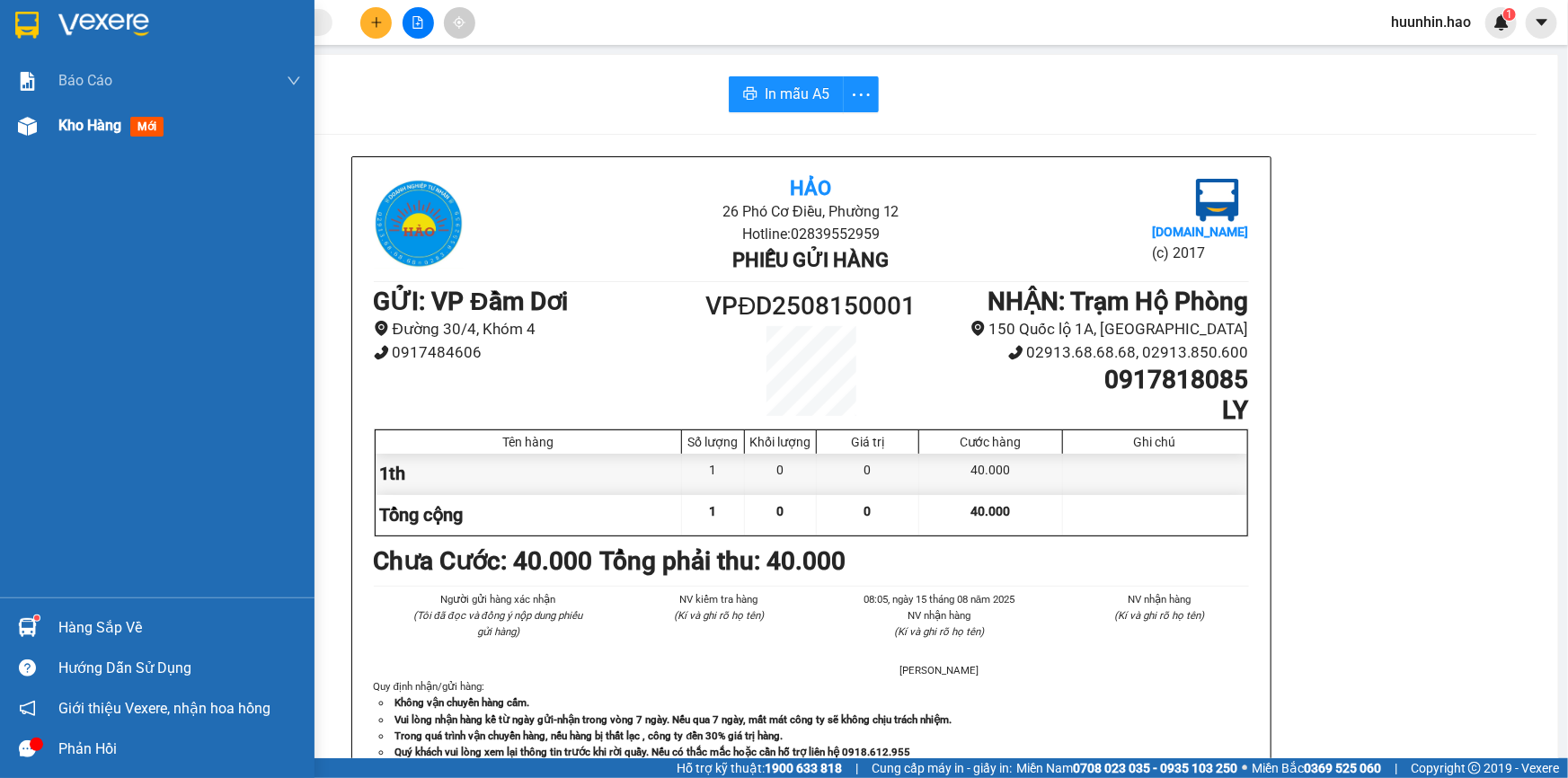
click at [56, 125] on div "Kho hàng mới" at bounding box center [157, 125] width 315 height 45
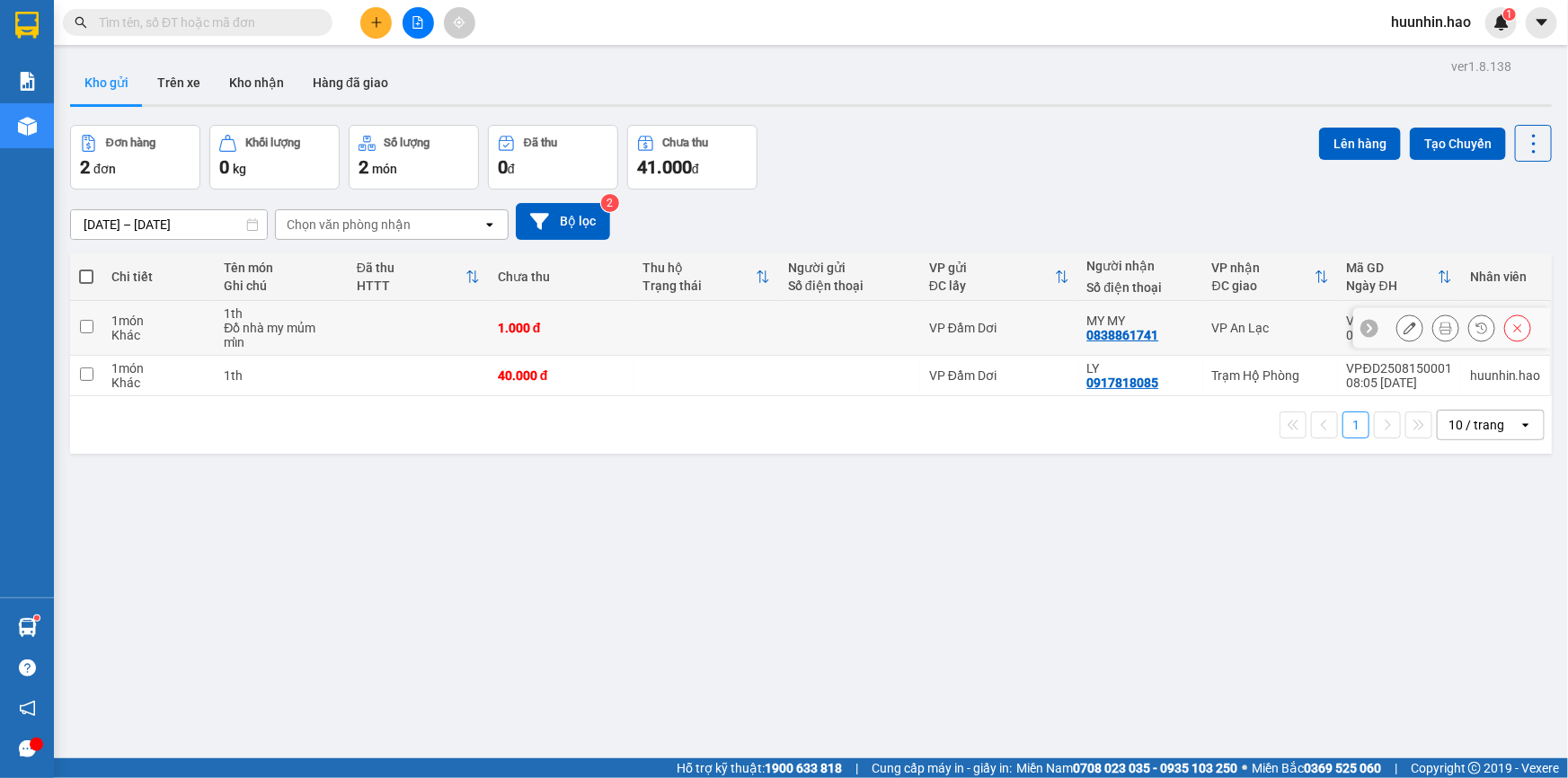
click at [1439, 332] on icon at bounding box center [1445, 328] width 13 height 13
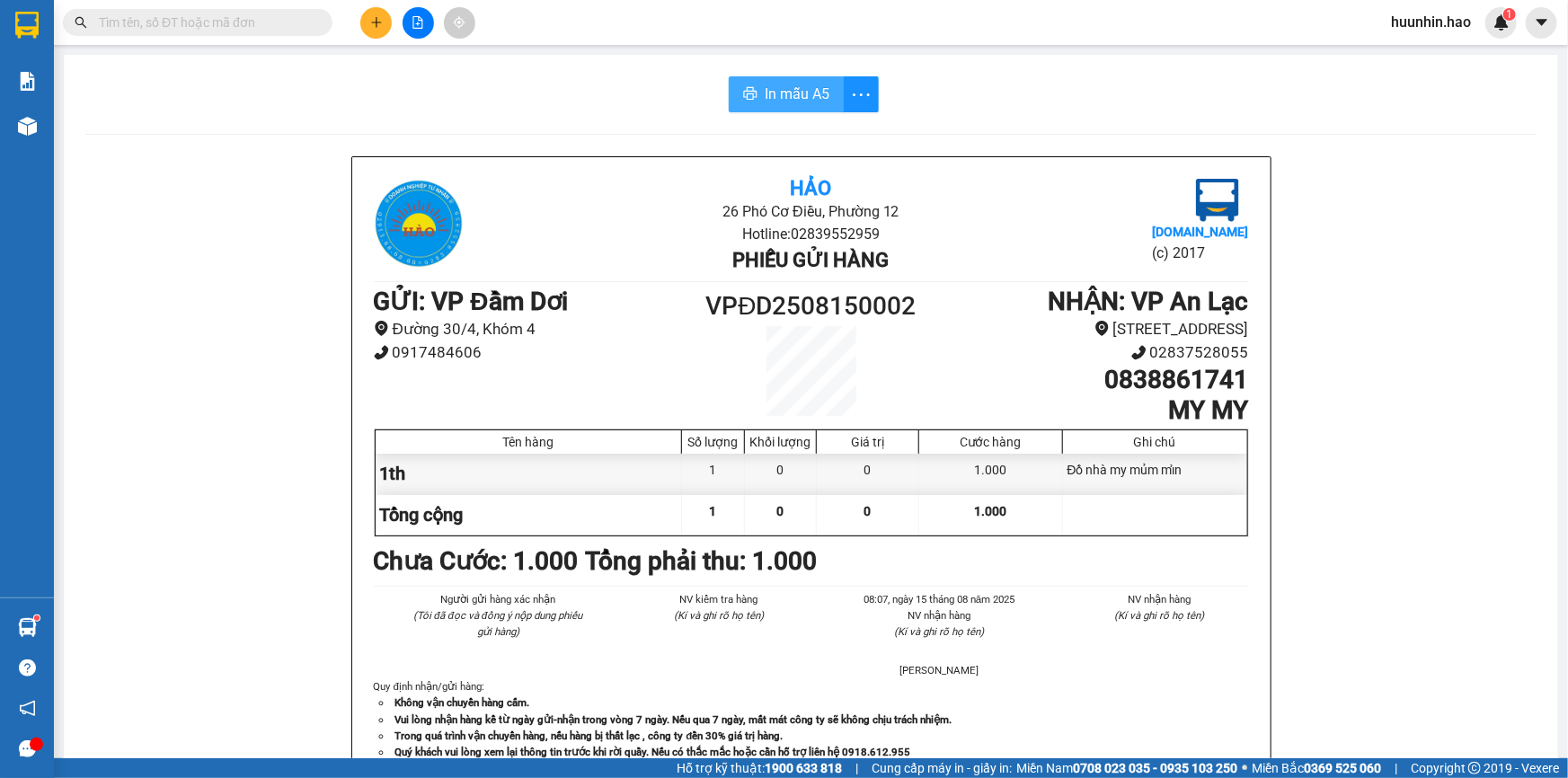
click at [771, 84] on span "In mẫu A5" at bounding box center [796, 94] width 65 height 22
